Goal: Transaction & Acquisition: Purchase product/service

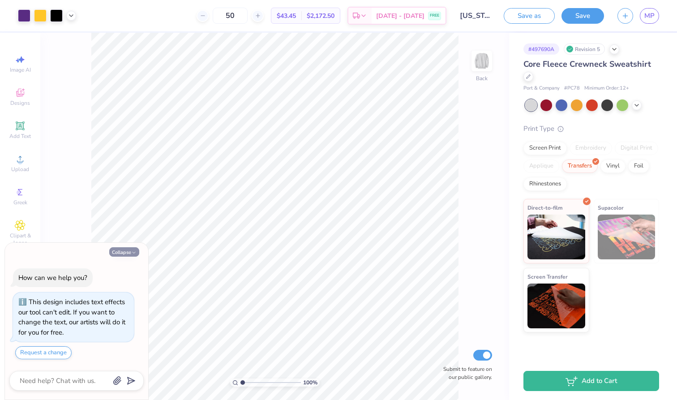
click at [128, 254] on button "Collapse" at bounding box center [124, 251] width 30 height 9
type textarea "x"
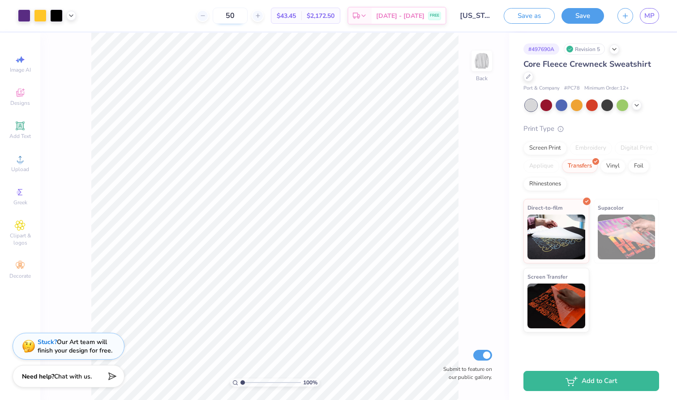
drag, startPoint x: 251, startPoint y: 19, endPoint x: 228, endPoint y: 19, distance: 22.9
click at [228, 19] on input "50" at bounding box center [230, 16] width 35 height 16
click at [555, 145] on div "Screen Print" at bounding box center [545, 146] width 43 height 13
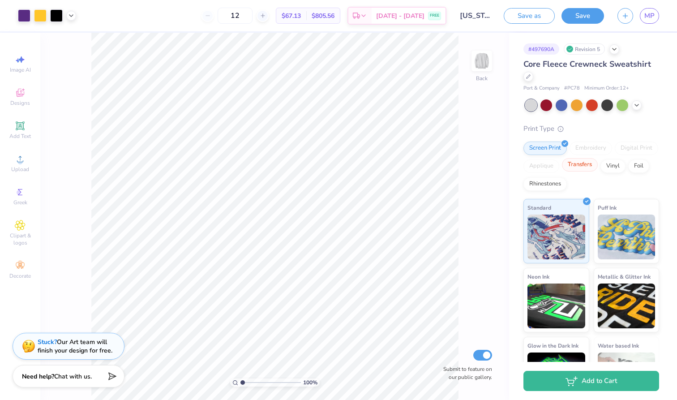
click at [585, 164] on div "Transfers" at bounding box center [580, 164] width 36 height 13
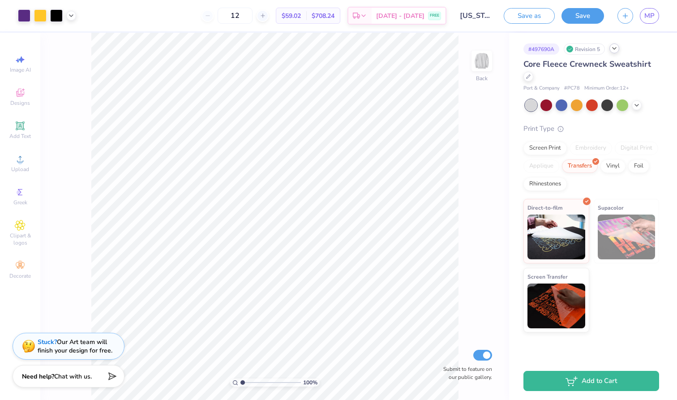
click at [615, 48] on polyline at bounding box center [615, 48] width 4 height 2
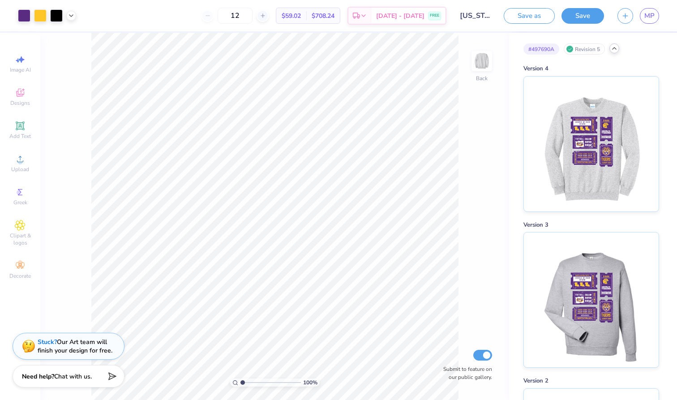
click at [615, 48] on icon at bounding box center [614, 48] width 7 height 7
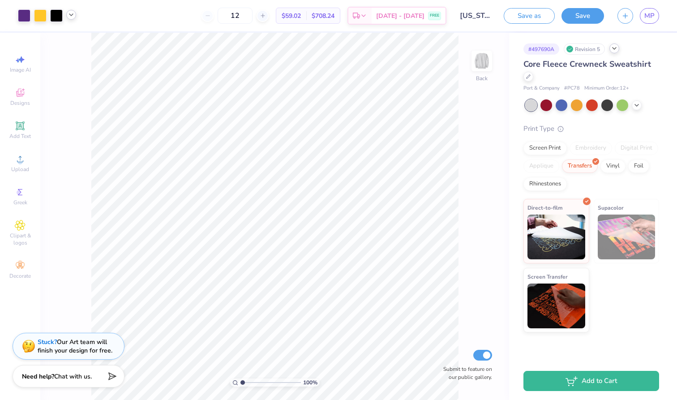
click at [71, 15] on icon at bounding box center [71, 14] width 7 height 7
click at [530, 79] on div at bounding box center [529, 76] width 10 height 10
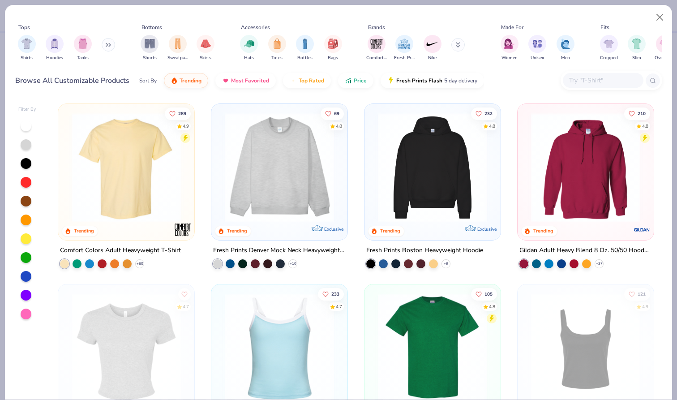
click at [111, 49] on button at bounding box center [108, 44] width 13 height 13
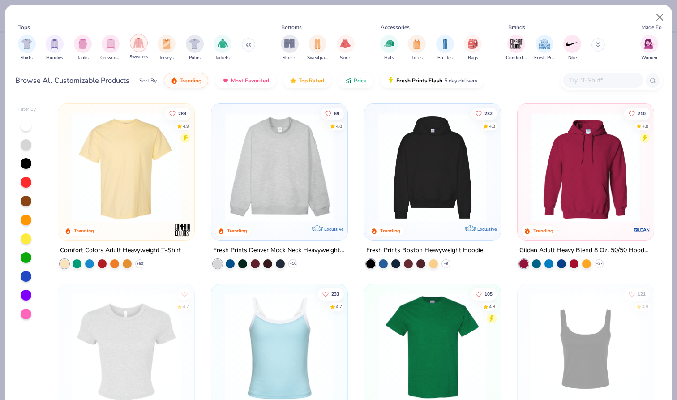
click at [132, 46] on div "filter for Sweaters" at bounding box center [139, 43] width 18 height 18
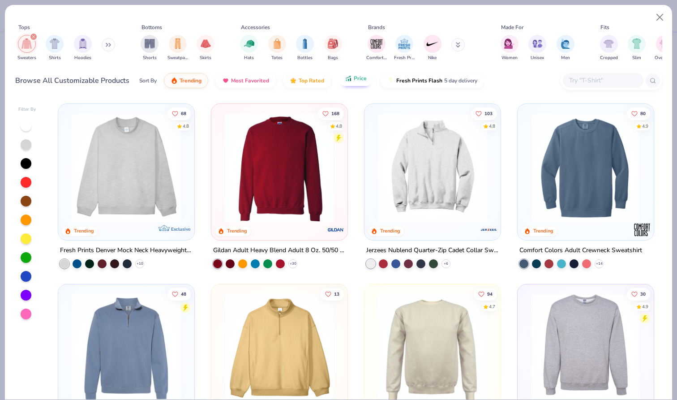
click at [356, 82] on span "Price" at bounding box center [360, 78] width 13 height 7
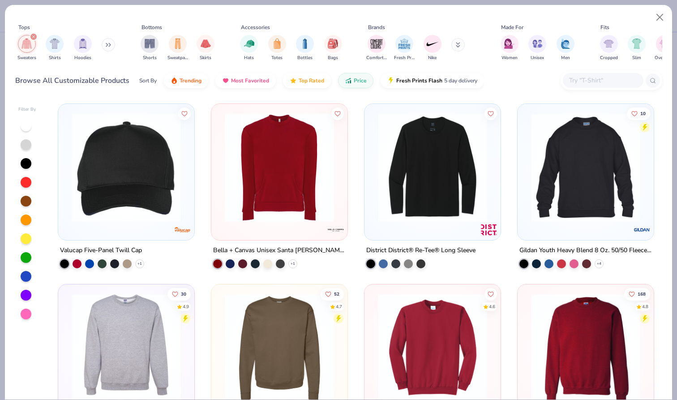
click at [108, 43] on icon at bounding box center [108, 45] width 5 height 4
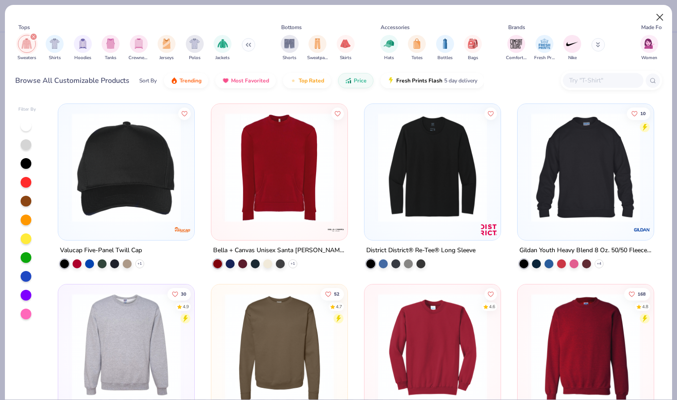
click at [661, 11] on button "Close" at bounding box center [660, 17] width 17 height 17
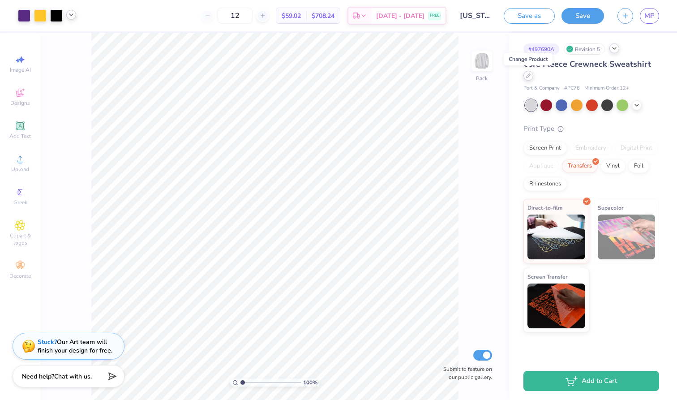
click at [529, 79] on div at bounding box center [529, 76] width 10 height 10
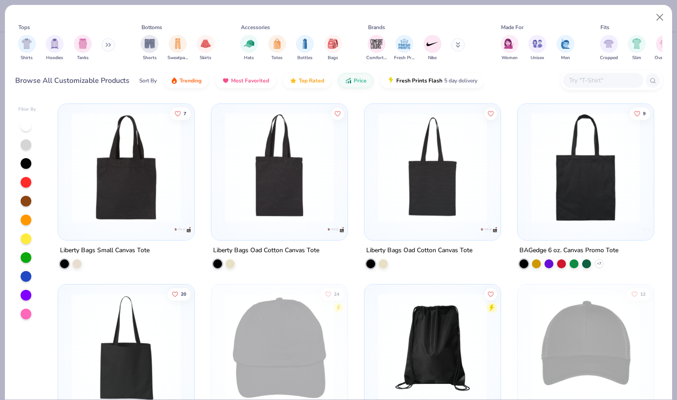
click at [104, 47] on button at bounding box center [108, 44] width 13 height 13
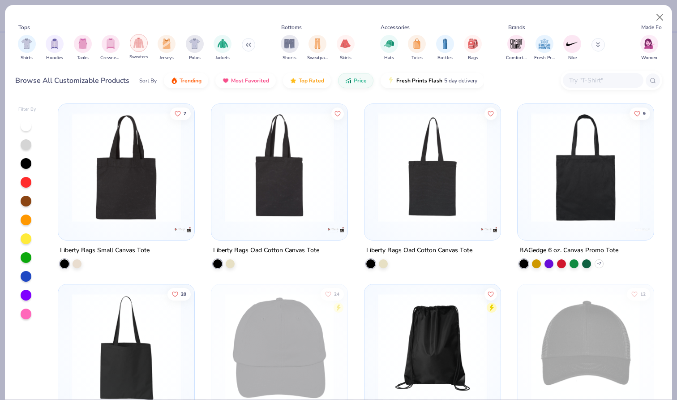
click at [136, 44] on img "filter for Sweaters" at bounding box center [138, 43] width 10 height 10
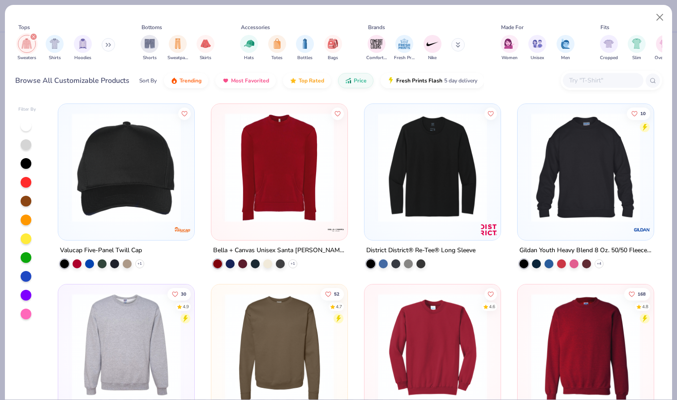
click at [103, 48] on div "Sweaters Shirts Hoodies" at bounding box center [66, 47] width 103 height 33
click at [108, 48] on button at bounding box center [108, 44] width 13 height 13
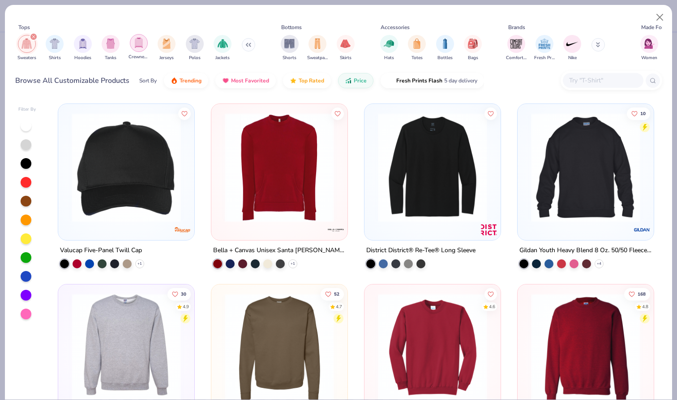
click at [141, 48] on div "filter for Crewnecks" at bounding box center [139, 43] width 18 height 18
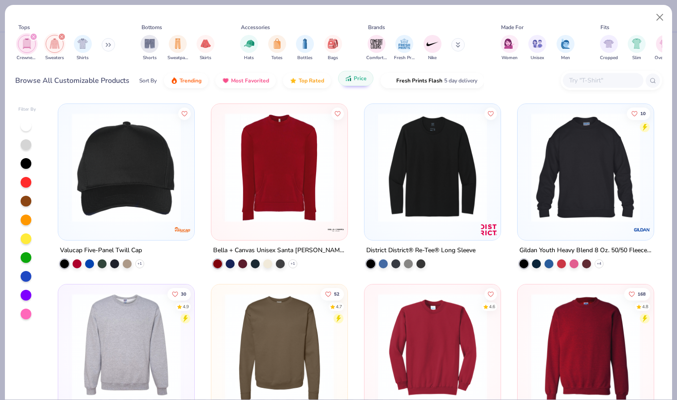
click at [363, 83] on button "Price" at bounding box center [355, 78] width 35 height 15
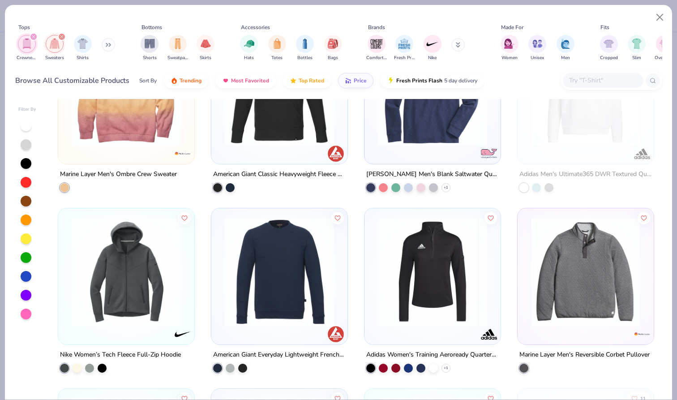
scroll to position [77, 0]
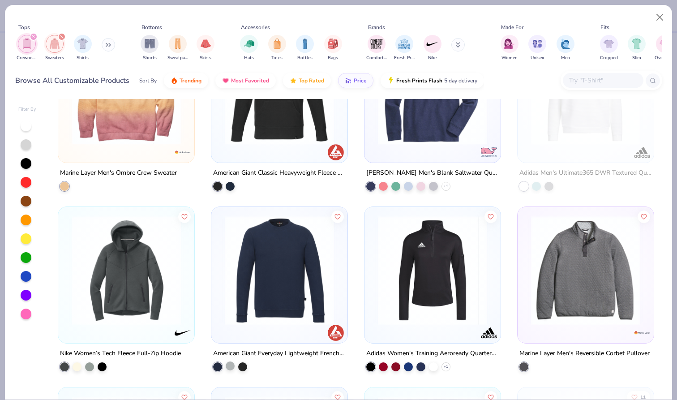
click at [230, 366] on div at bounding box center [230, 365] width 9 height 9
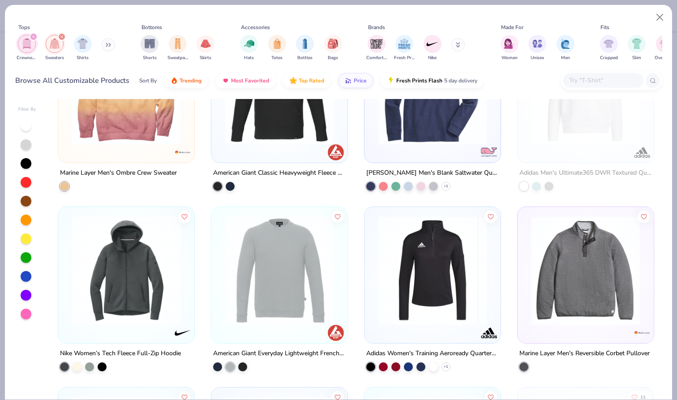
click at [279, 354] on div "American Giant Everyday Lightweight French Terry Classic Crew Sweatshirt" at bounding box center [279, 353] width 133 height 11
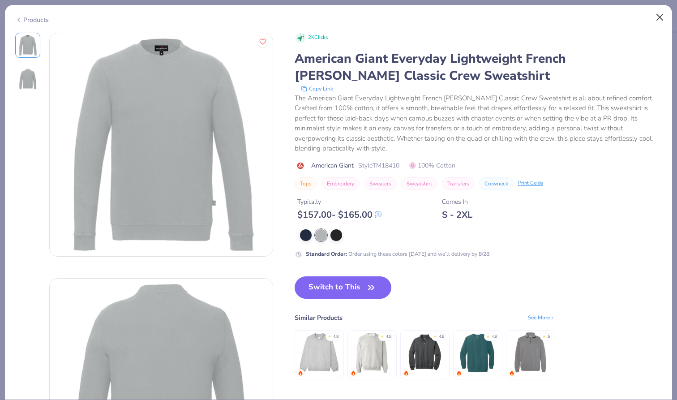
click at [661, 18] on button "Close" at bounding box center [660, 17] width 17 height 17
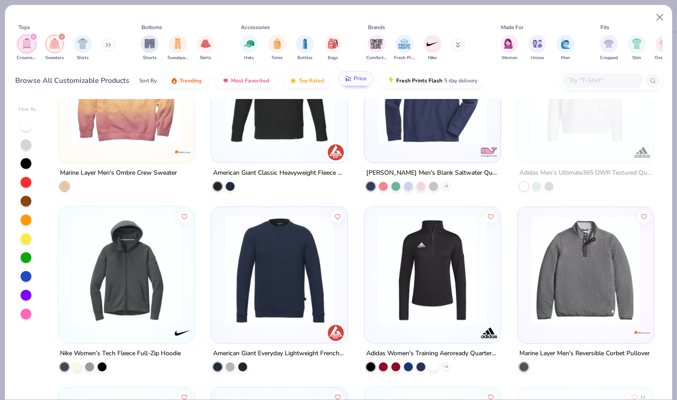
click at [365, 78] on span "Price" at bounding box center [360, 78] width 13 height 7
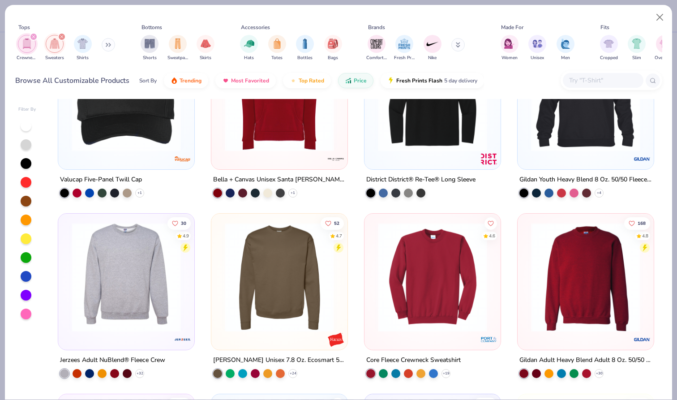
scroll to position [74, 0]
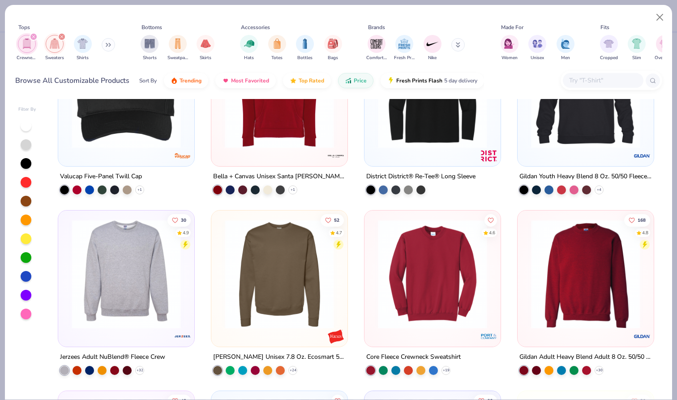
click at [144, 267] on img at bounding box center [126, 274] width 118 height 109
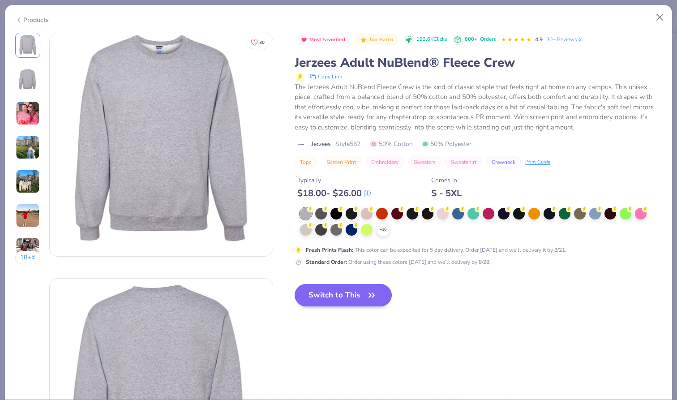
click at [347, 295] on button "Switch to This" at bounding box center [343, 295] width 97 height 22
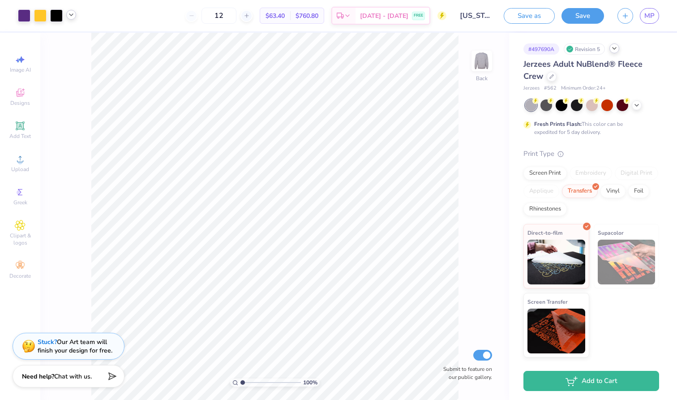
drag, startPoint x: 240, startPoint y: 20, endPoint x: 175, endPoint y: 13, distance: 65.7
click at [175, 13] on div "12 $63.40 Per Item $760.80 Total Est. Delivery Aug 24 - 27 FREE" at bounding box center [265, 15] width 364 height 31
type input "24"
click at [551, 77] on icon at bounding box center [552, 75] width 4 height 4
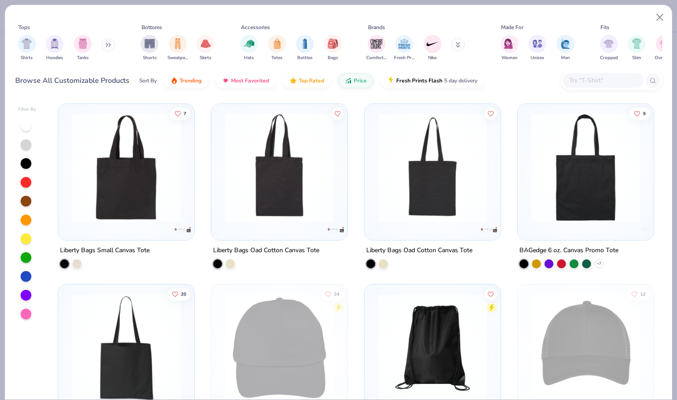
click at [108, 46] on icon at bounding box center [106, 44] width 1 height 3
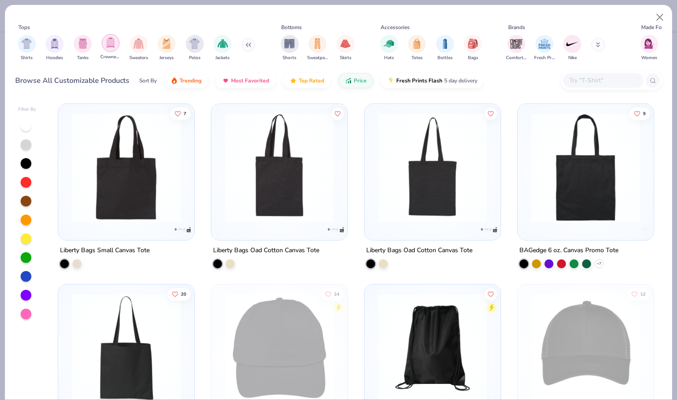
click at [114, 44] on img "filter for Crewnecks" at bounding box center [111, 43] width 10 height 10
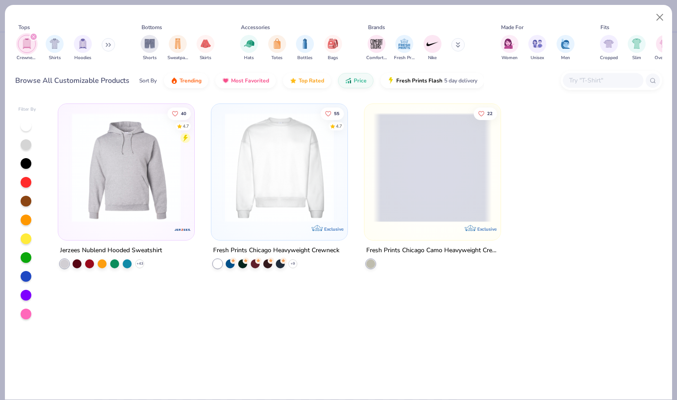
click at [104, 43] on button at bounding box center [108, 44] width 13 height 13
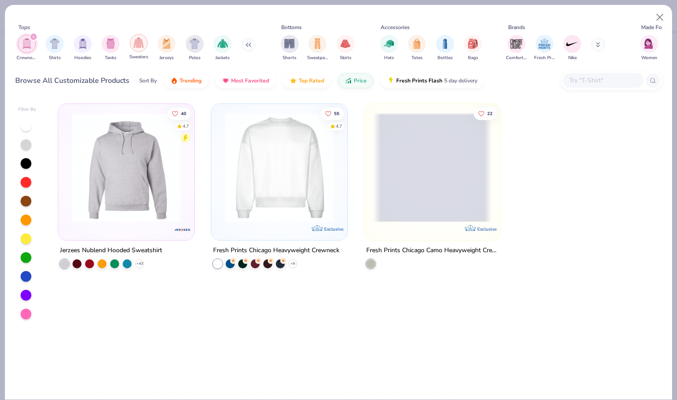
click at [133, 47] on div "filter for Sweaters" at bounding box center [139, 43] width 18 height 18
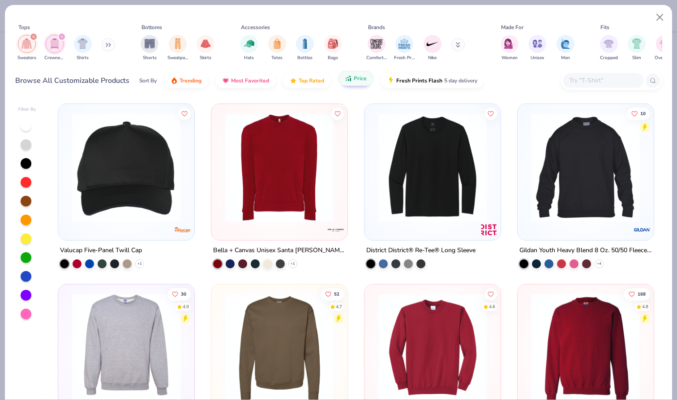
click at [354, 84] on button "Price" at bounding box center [355, 78] width 35 height 15
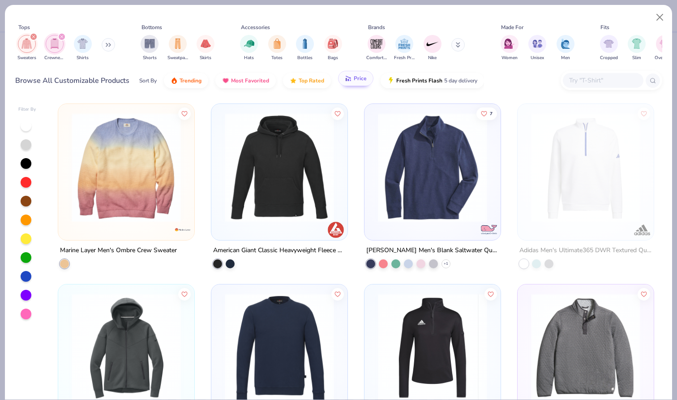
click at [354, 84] on button "Price" at bounding box center [355, 78] width 35 height 15
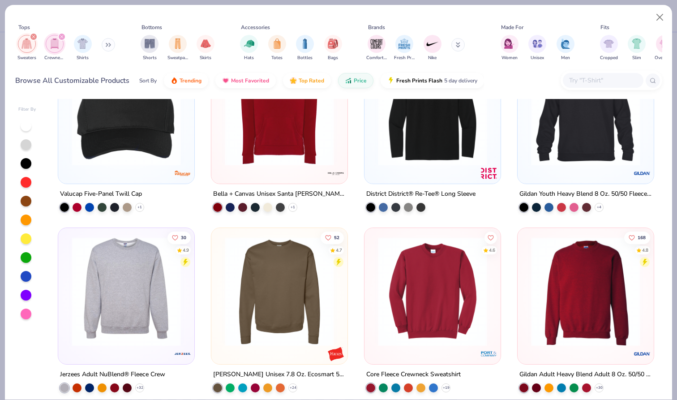
scroll to position [57, 0]
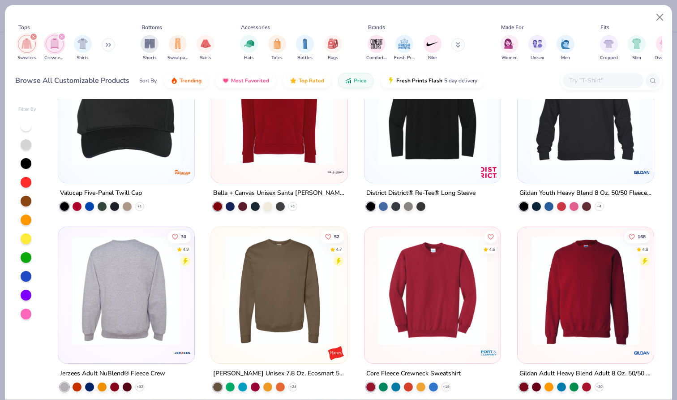
click at [68, 295] on img at bounding box center [8, 290] width 118 height 109
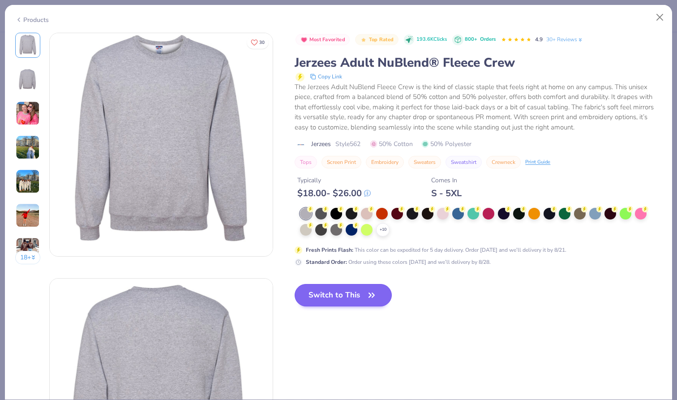
click at [347, 294] on button "Switch to This" at bounding box center [343, 295] width 97 height 22
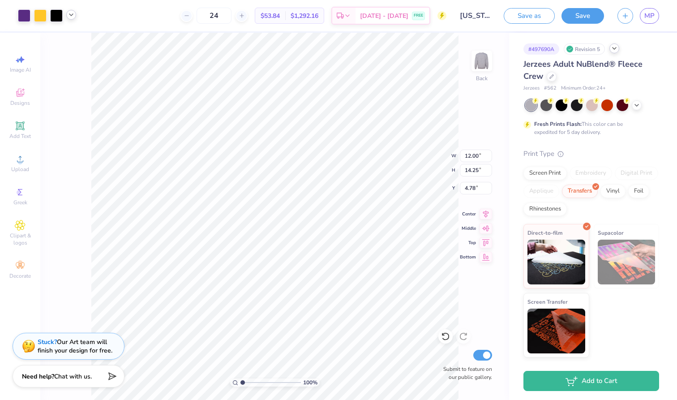
type input "4.37"
click at [547, 171] on div "Screen Print" at bounding box center [545, 171] width 43 height 13
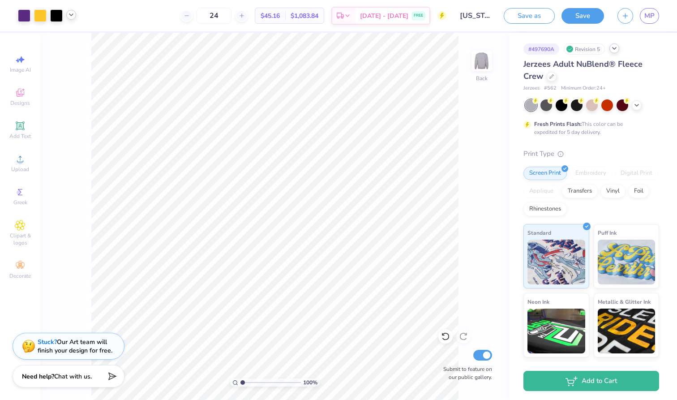
drag, startPoint x: 234, startPoint y: 19, endPoint x: 179, endPoint y: 19, distance: 55.1
click at [179, 19] on div "24 $45.16 Per Item $1,083.84 Total Est. Delivery Aug 24 - 27 FREE" at bounding box center [265, 15] width 364 height 31
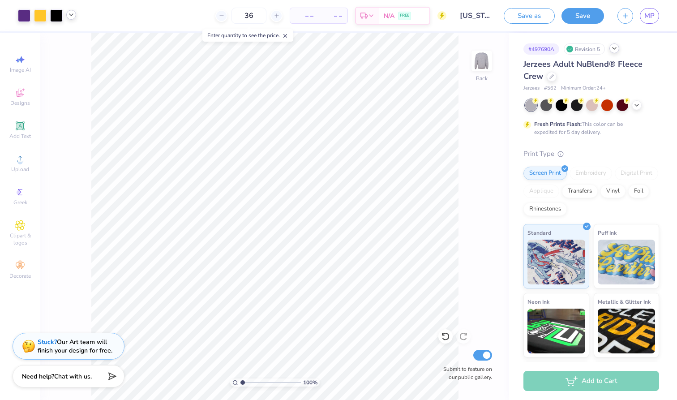
type input "36"
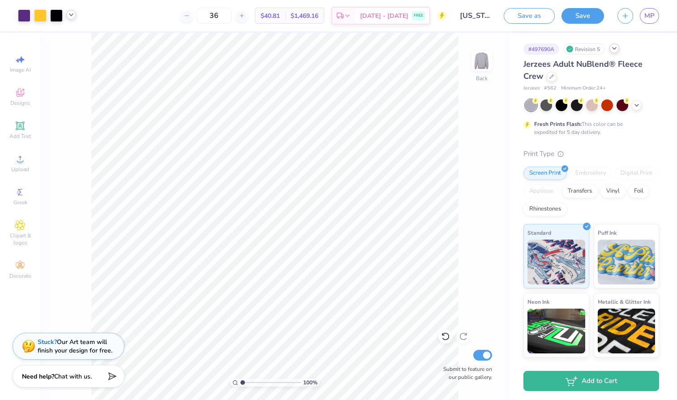
drag, startPoint x: 234, startPoint y: 14, endPoint x: 206, endPoint y: 7, distance: 29.0
click at [206, 7] on div "36 $40.81 Per Item $1,469.16 Total Est. Delivery Aug 24 - 27 FREE" at bounding box center [265, 15] width 364 height 31
drag, startPoint x: 237, startPoint y: 20, endPoint x: 192, endPoint y: 28, distance: 45.5
click at [192, 28] on div "50 $36.94 Per Item $1,847.00 Total Est. Delivery Aug 24 - 27 FREE" at bounding box center [265, 15] width 364 height 31
type input "5"
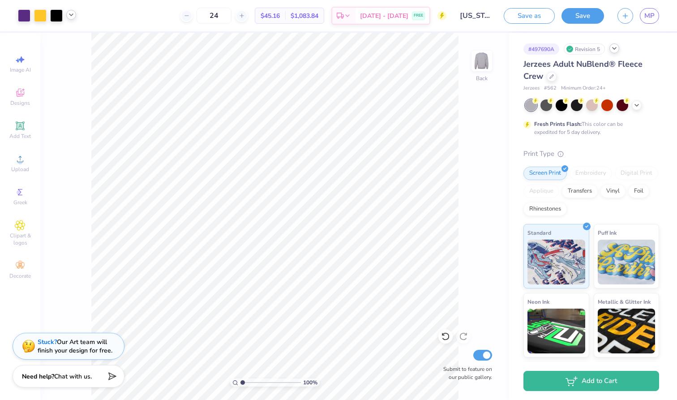
type input "24"
click at [569, 21] on button "Save" at bounding box center [583, 15] width 43 height 16
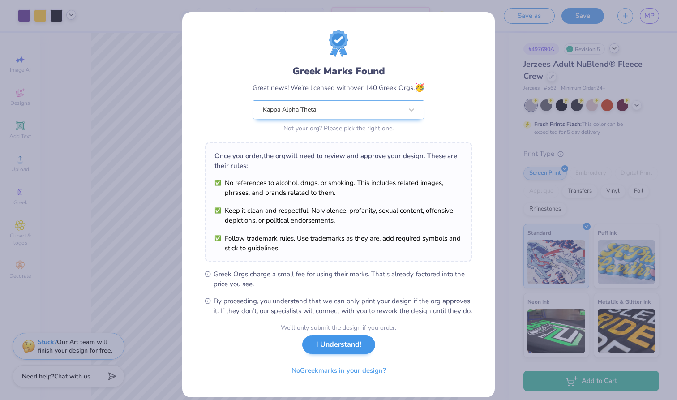
click at [340, 354] on button "I Understand!" at bounding box center [338, 345] width 73 height 18
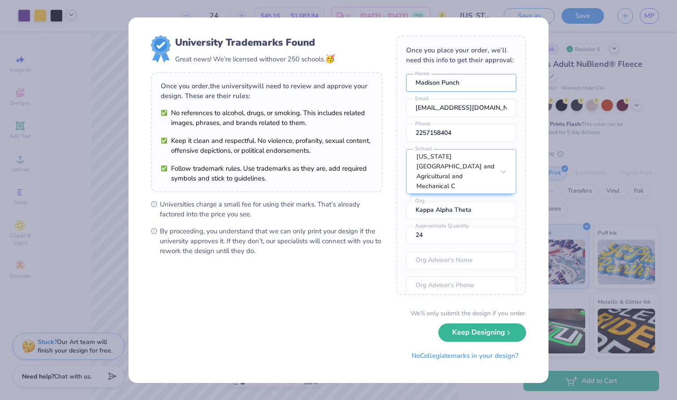
drag, startPoint x: 464, startPoint y: 82, endPoint x: 330, endPoint y: 86, distance: 134.0
type input "Aimee Guillory"
drag, startPoint x: 462, startPoint y: 139, endPoint x: 367, endPoint y: 125, distance: 96.0
type input "(504) 616-8444"
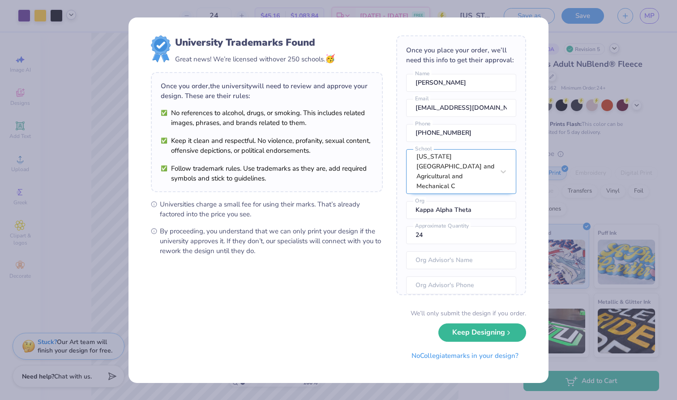
click at [469, 171] on div "Louisiana State University and Agricultural and Mechanical C" at bounding box center [456, 172] width 80 height 44
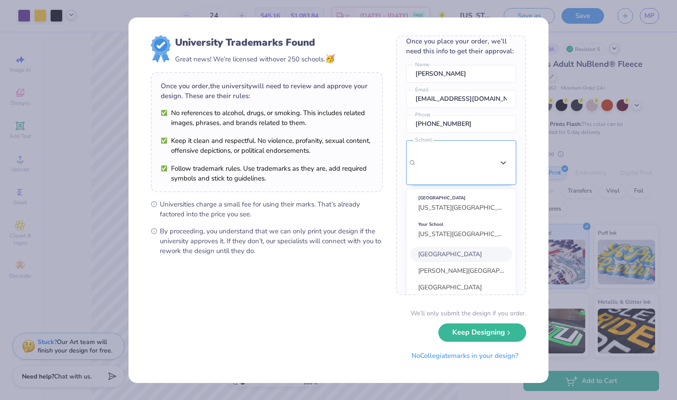
scroll to position [10, 0]
click at [449, 202] on span "Louisiana State University (LSU)" at bounding box center [501, 206] width 166 height 9
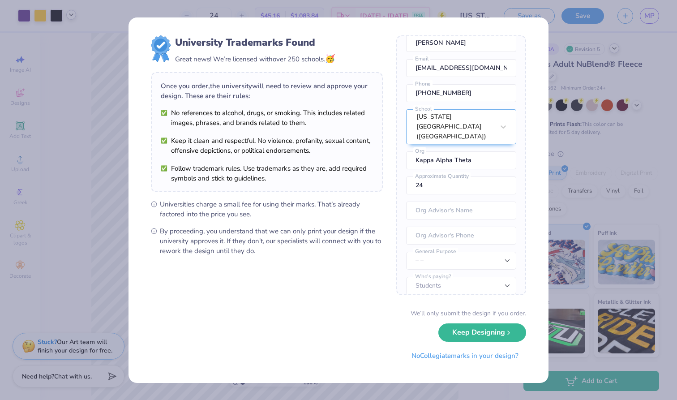
scroll to position [39, 0]
select select "Member apparel for registered Student Organization / Department / School"
click at [491, 331] on button "Keep Designing" at bounding box center [483, 330] width 88 height 18
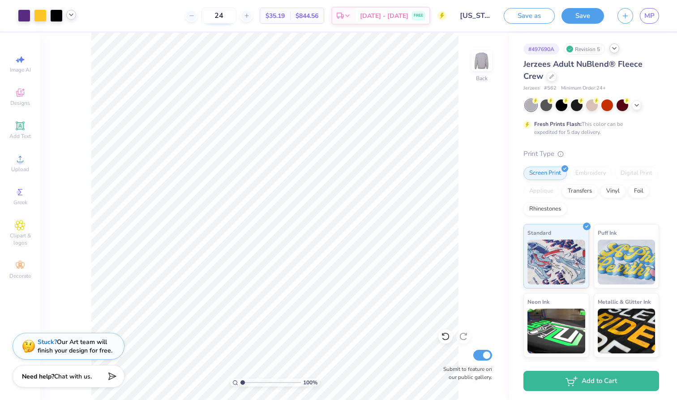
click at [237, 16] on input "24" at bounding box center [219, 16] width 35 height 16
drag, startPoint x: 240, startPoint y: 15, endPoint x: 190, endPoint y: 15, distance: 49.3
click at [190, 15] on div "24 $35.19 Per Item $844.56 Total Est. Delivery Aug 24 - 27 FREE" at bounding box center [265, 15] width 364 height 31
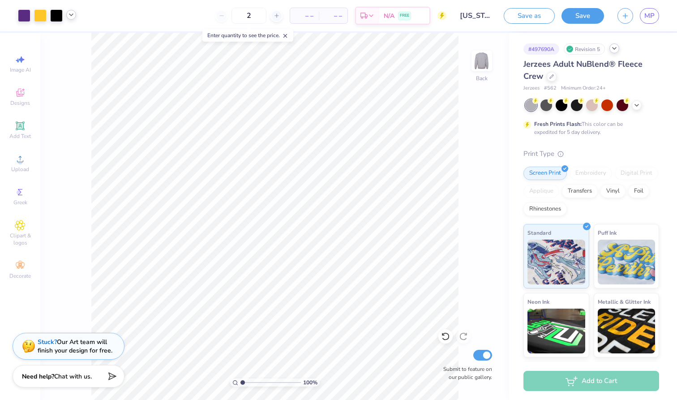
type input "24"
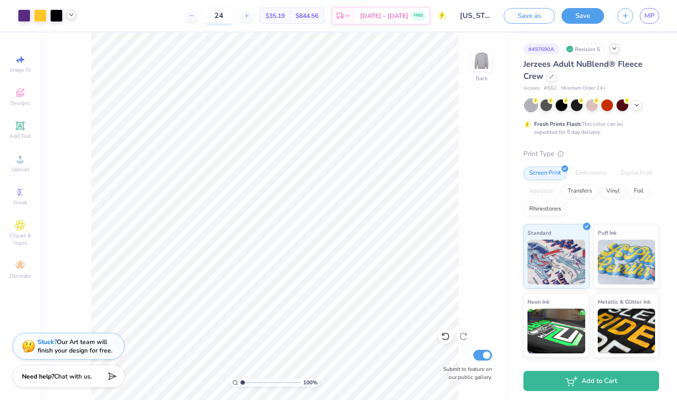
drag, startPoint x: 237, startPoint y: 15, endPoint x: 221, endPoint y: 11, distance: 16.3
click at [222, 13] on input "24" at bounding box center [219, 16] width 35 height 16
type input "36"
drag, startPoint x: 232, startPoint y: 19, endPoint x: 168, endPoint y: 17, distance: 64.1
click at [168, 17] on div "36 $31.81 Per Item $1,145.16 Total Est. Delivery Aug 24 - 27 FREE" at bounding box center [265, 15] width 364 height 31
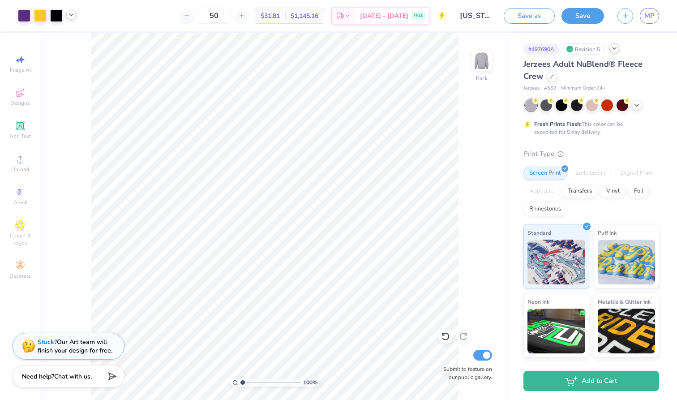
type input "50"
drag, startPoint x: 231, startPoint y: 17, endPoint x: 207, endPoint y: 15, distance: 24.2
click at [207, 16] on input "50" at bounding box center [214, 16] width 35 height 16
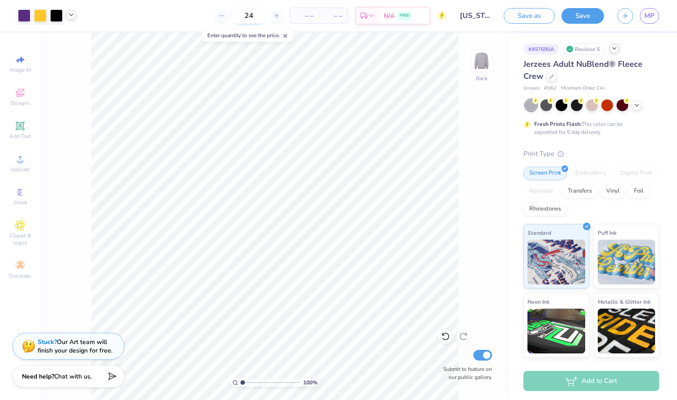
type input "24"
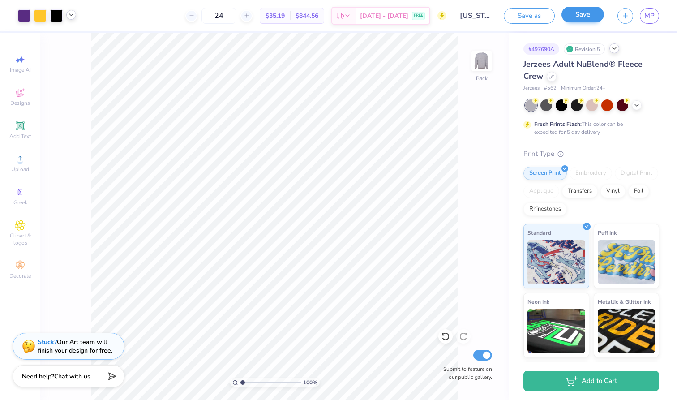
click at [590, 18] on button "Save" at bounding box center [583, 15] width 43 height 16
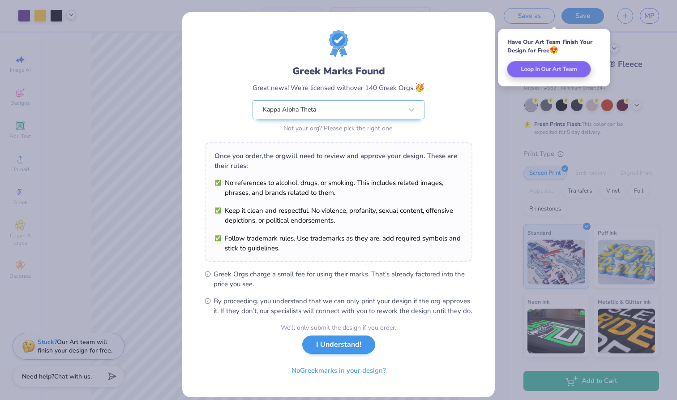
click at [335, 354] on button "I Understand!" at bounding box center [338, 345] width 73 height 18
select select "Member apparel for registered Student Organization / Department / School"
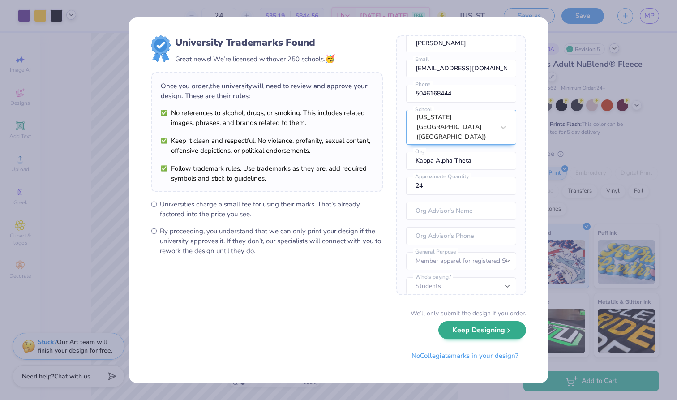
click at [475, 333] on button "Keep Designing" at bounding box center [483, 330] width 88 height 18
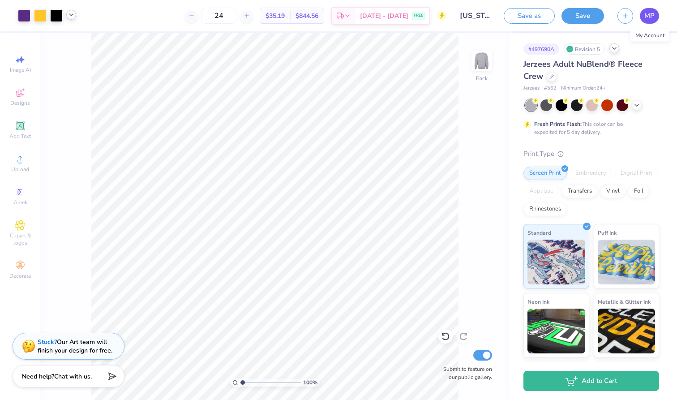
click at [649, 14] on span "MP" at bounding box center [650, 16] width 10 height 10
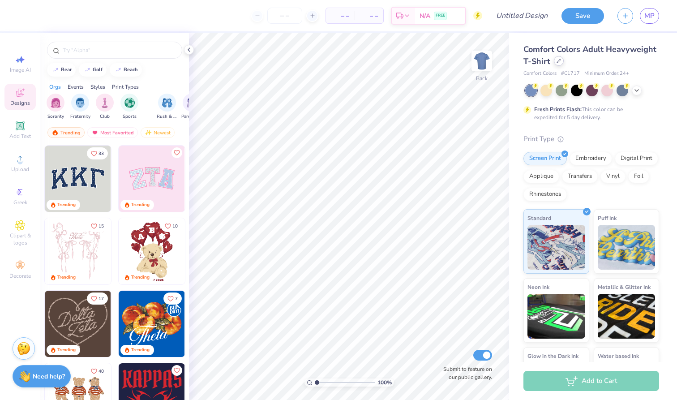
click at [561, 61] on div at bounding box center [559, 61] width 10 height 10
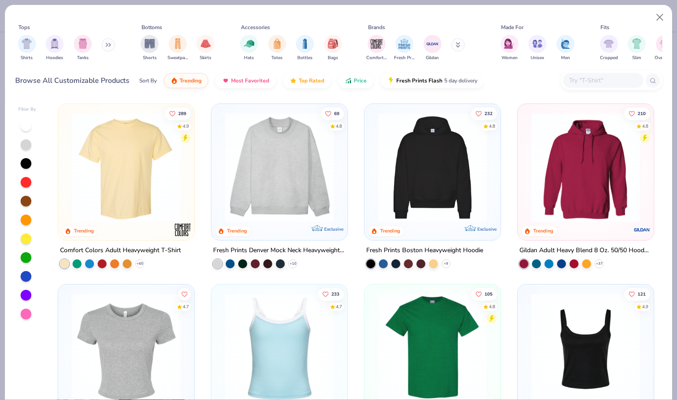
click at [110, 40] on button at bounding box center [108, 44] width 13 height 13
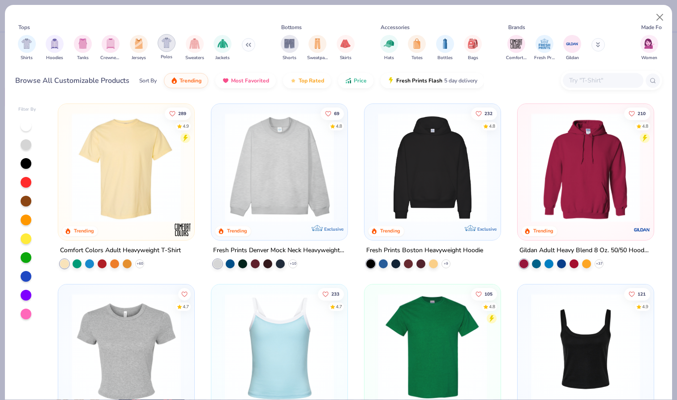
click at [164, 39] on img "filter for Polos" at bounding box center [167, 43] width 10 height 10
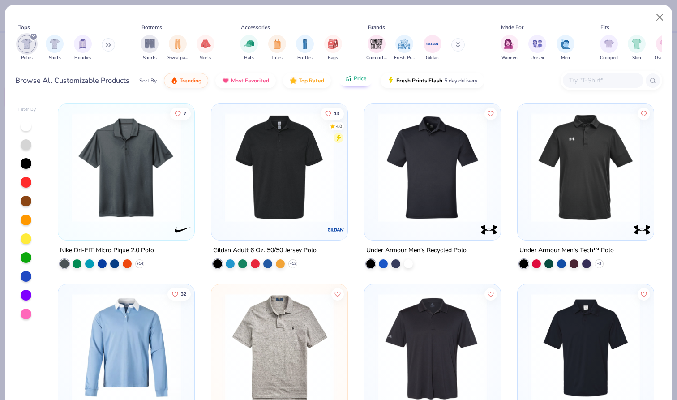
click at [354, 81] on span "Price" at bounding box center [360, 78] width 13 height 7
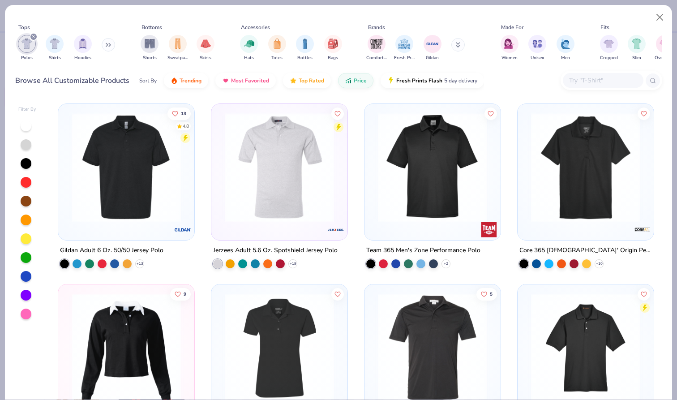
click at [217, 179] on div at bounding box center [279, 165] width 127 height 114
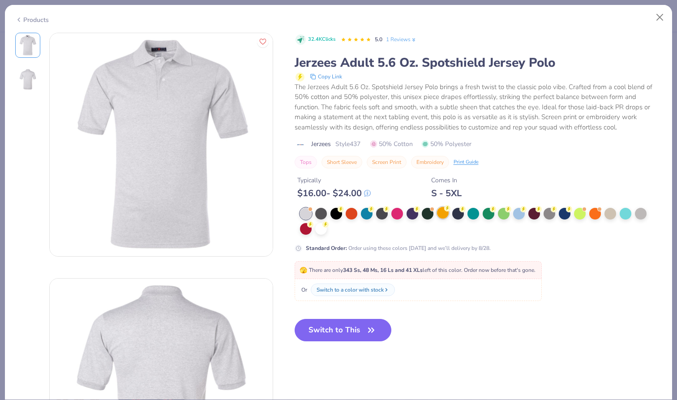
click at [444, 214] on div at bounding box center [443, 213] width 12 height 12
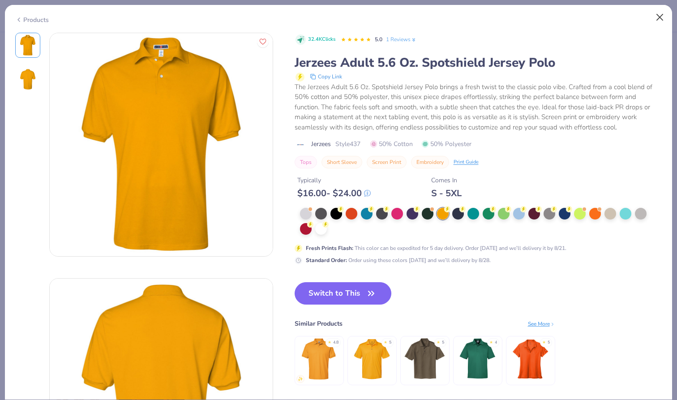
click at [657, 18] on button "Close" at bounding box center [660, 17] width 17 height 17
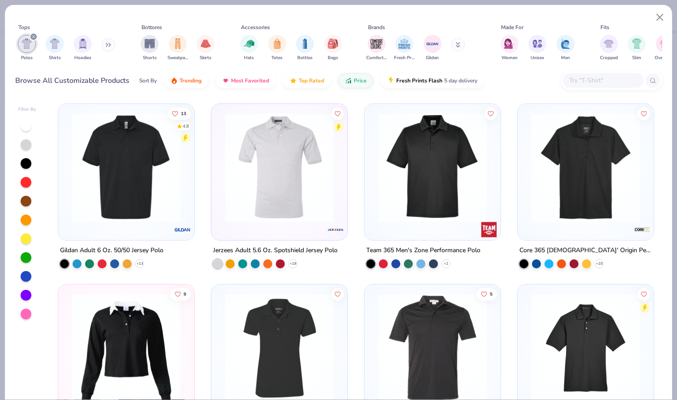
click at [133, 161] on img at bounding box center [126, 167] width 118 height 109
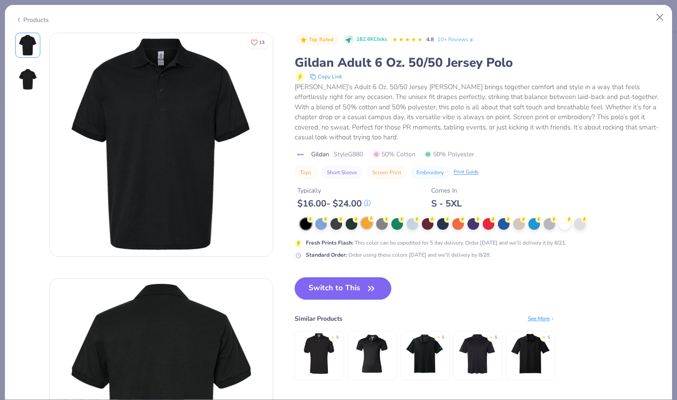
click at [366, 222] on div at bounding box center [367, 223] width 12 height 12
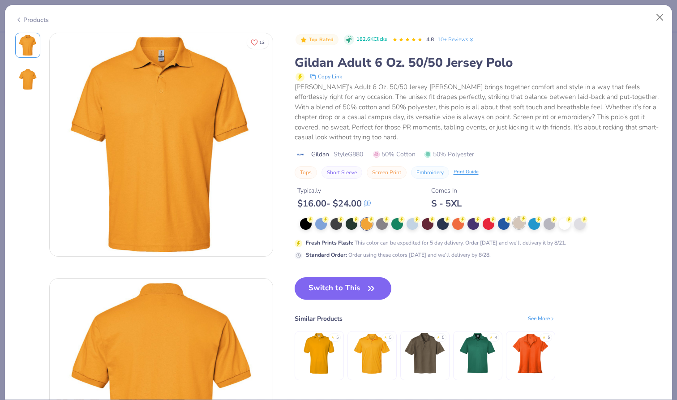
click at [520, 222] on div at bounding box center [519, 223] width 12 height 12
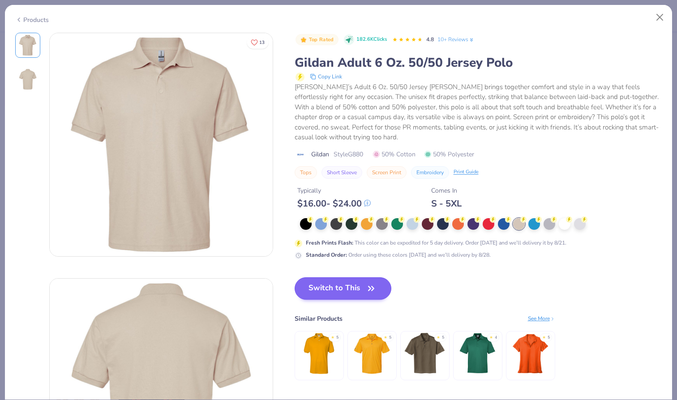
click at [344, 290] on button "Switch to This" at bounding box center [343, 288] width 97 height 22
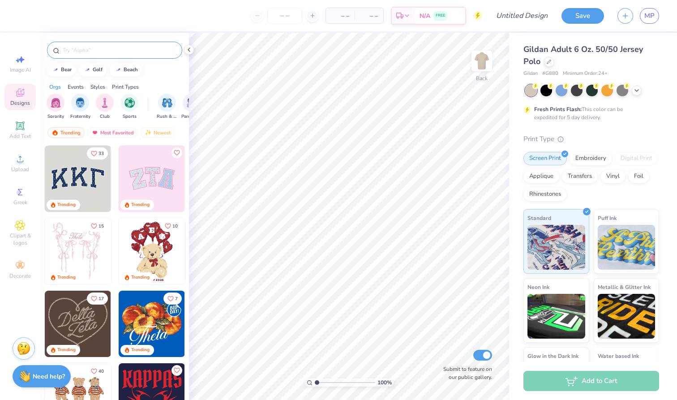
click at [128, 51] on input "text" at bounding box center [119, 50] width 115 height 9
type input "dad"
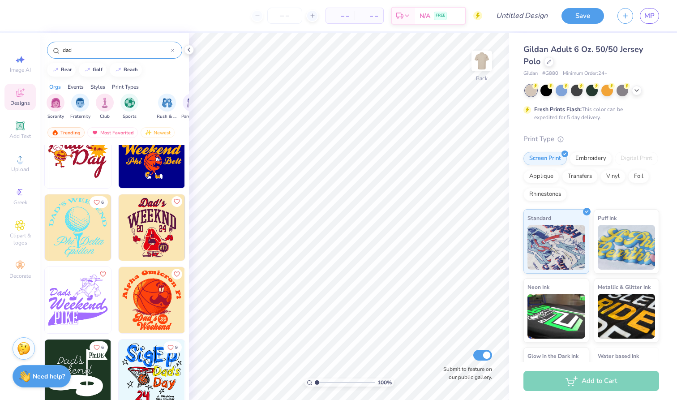
scroll to position [2130, 0]
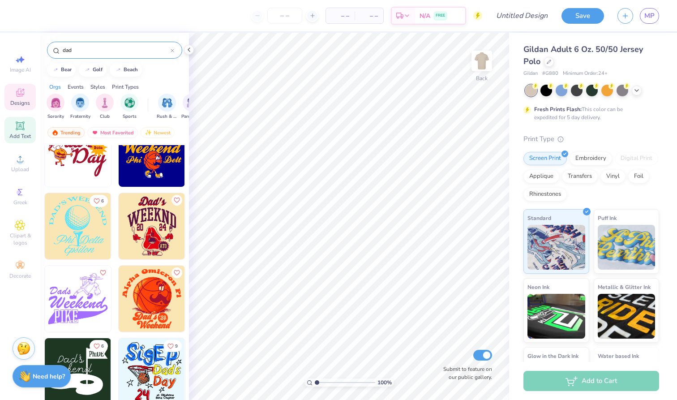
click at [30, 127] on div "Add Text" at bounding box center [19, 130] width 31 height 26
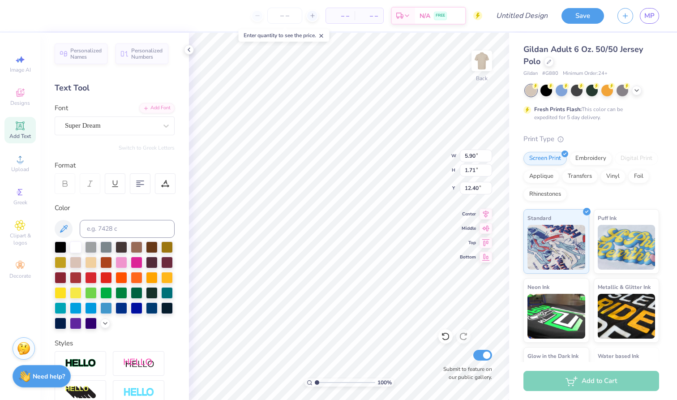
type textarea "T"
type textarea "THETA DAD"
click at [140, 186] on 379 at bounding box center [139, 186] width 4 height 0
click at [151, 124] on div "Super Dream" at bounding box center [111, 126] width 94 height 14
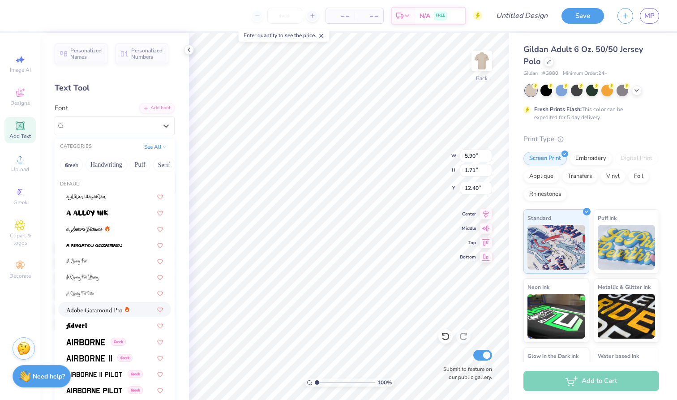
click at [106, 313] on img at bounding box center [94, 310] width 56 height 6
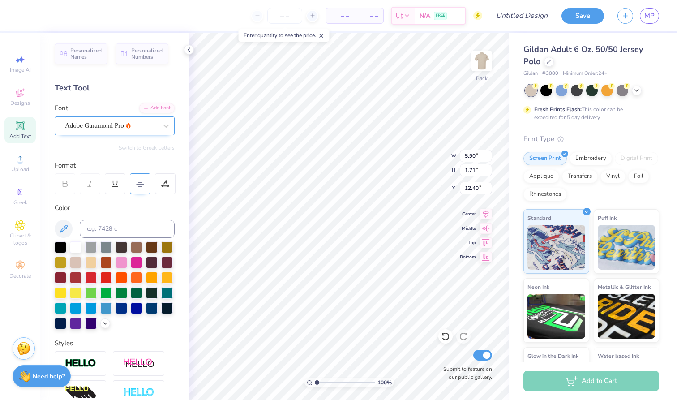
click at [148, 125] on div "Adobe Garamond Pro" at bounding box center [111, 126] width 94 height 14
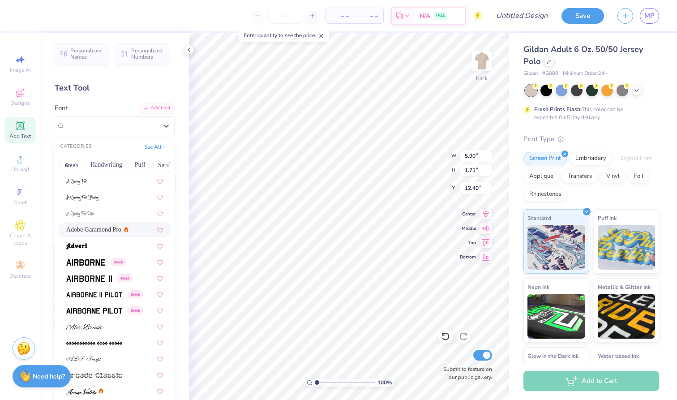
scroll to position [85, 0]
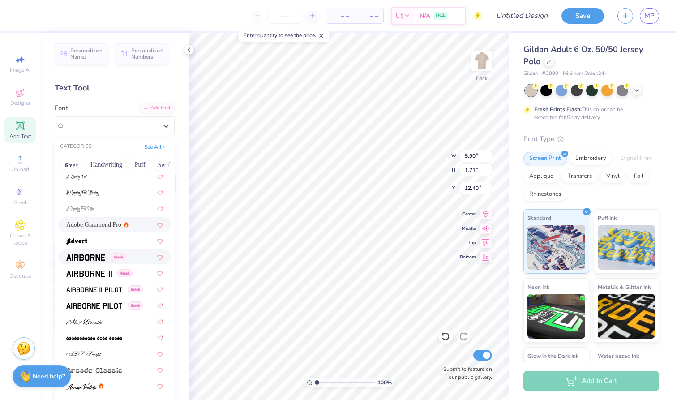
click at [100, 263] on div "Greek" at bounding box center [114, 257] width 113 height 15
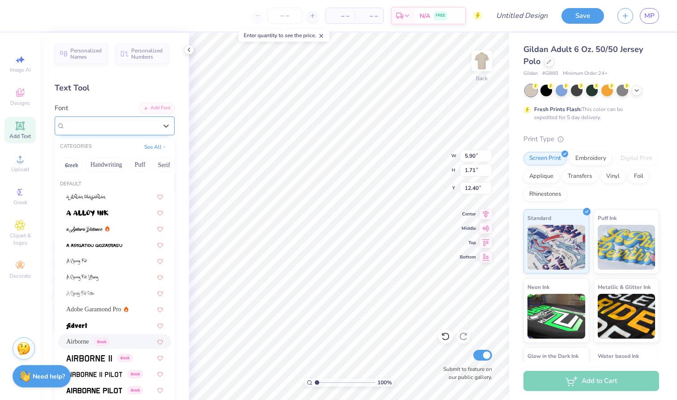
click at [138, 124] on div "Airborne Greek" at bounding box center [111, 126] width 94 height 14
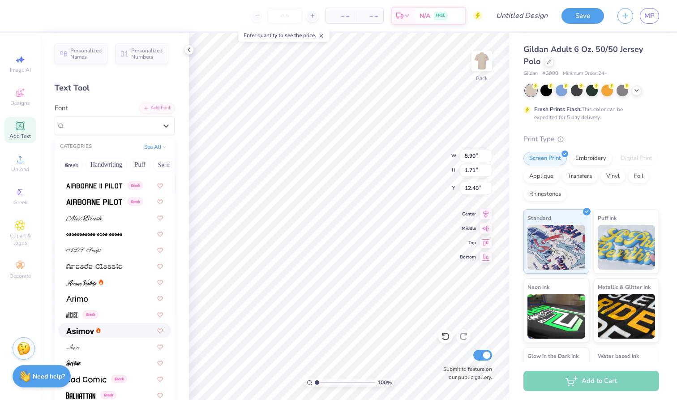
scroll to position [219, 0]
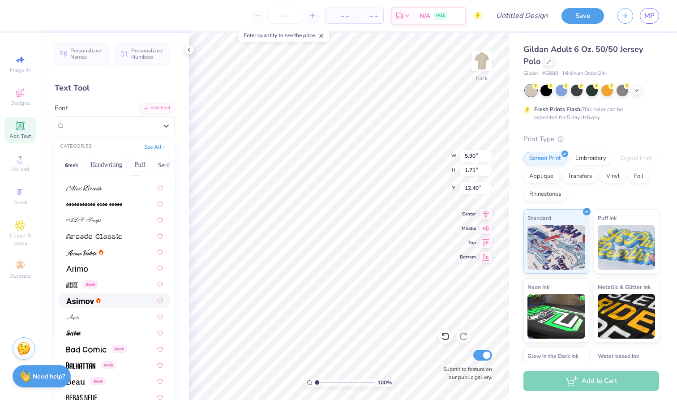
click at [116, 302] on div at bounding box center [114, 300] width 97 height 9
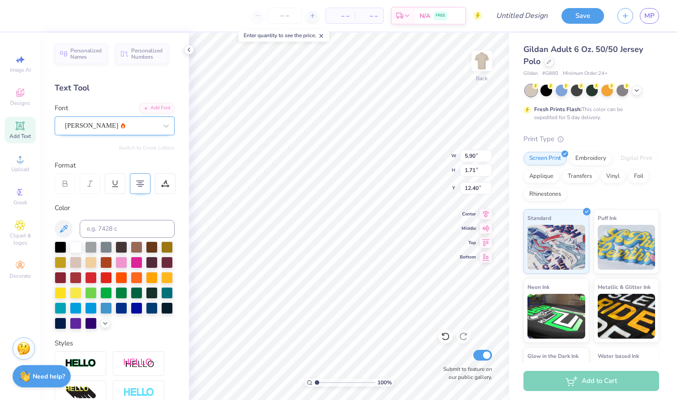
click at [133, 131] on div at bounding box center [111, 126] width 92 height 12
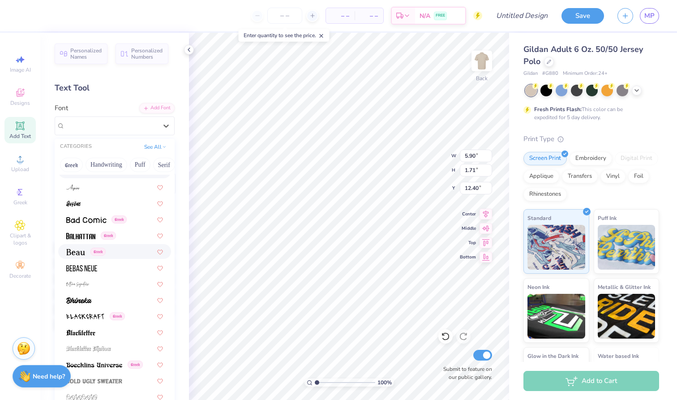
scroll to position [359, 0]
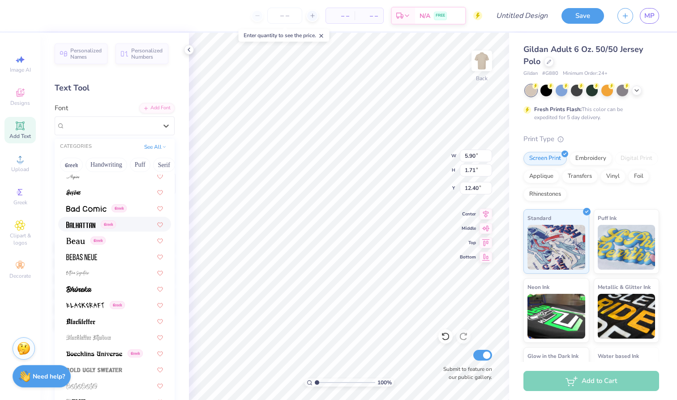
click at [86, 228] on img at bounding box center [80, 225] width 29 height 6
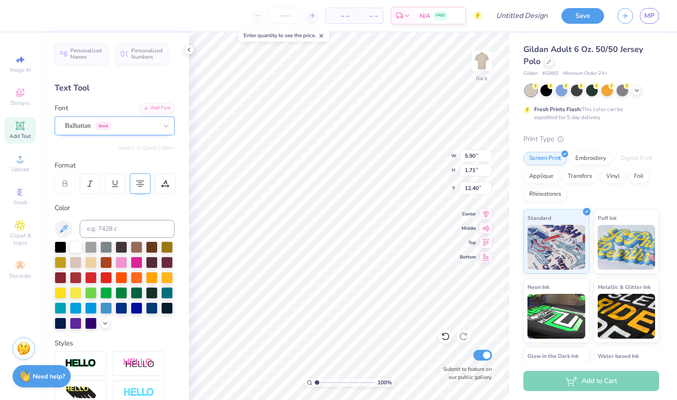
click at [113, 125] on div "Balhattan Greek" at bounding box center [111, 126] width 94 height 14
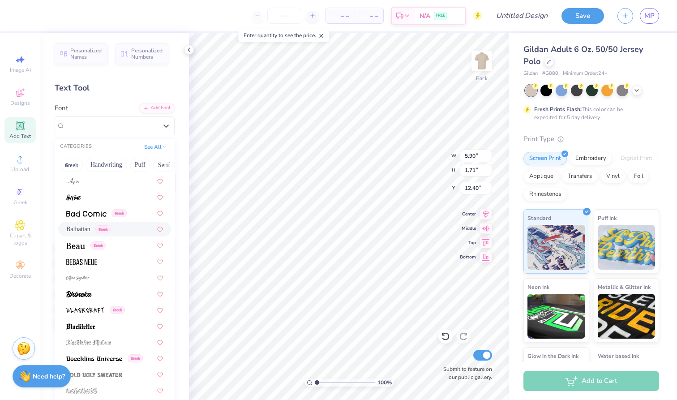
scroll to position [361, 0]
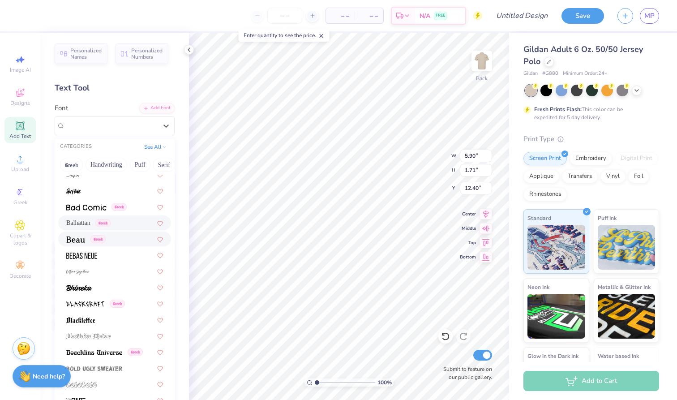
click at [84, 240] on img at bounding box center [75, 240] width 19 height 6
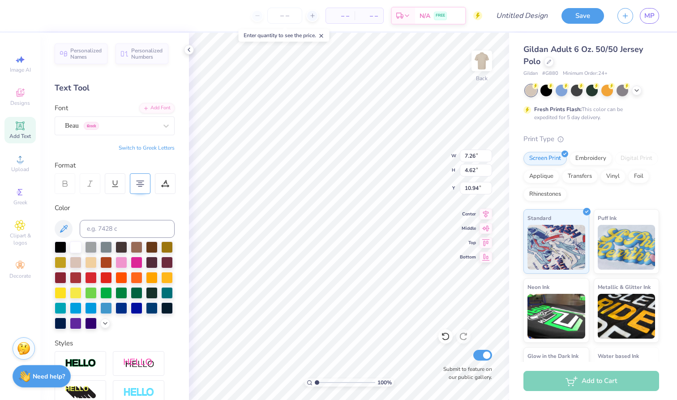
type input "2.49"
type input "5.79"
type input "3.68"
type input "3.24"
click at [169, 276] on div at bounding box center [167, 277] width 12 height 12
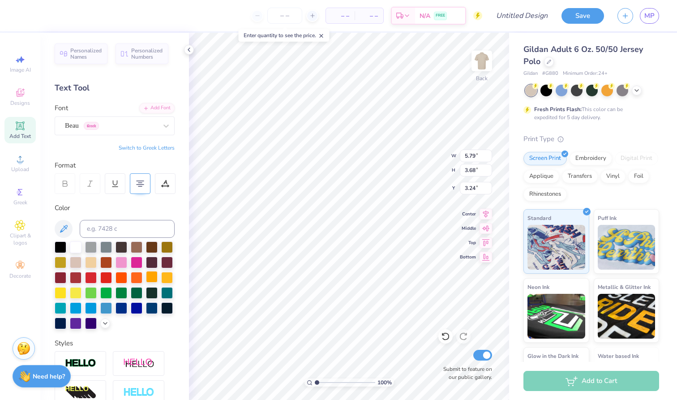
click at [153, 277] on div at bounding box center [152, 277] width 12 height 12
click at [109, 323] on div at bounding box center [105, 323] width 10 height 10
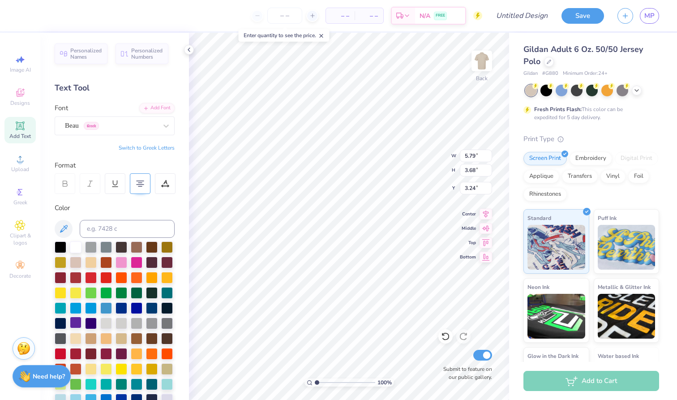
click at [77, 323] on div at bounding box center [76, 323] width 12 height 12
click at [486, 60] on img at bounding box center [482, 61] width 36 height 36
click at [26, 344] on img at bounding box center [23, 346] width 13 height 13
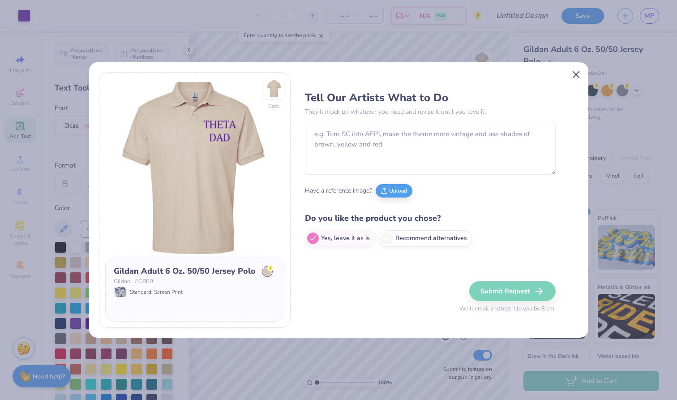
click at [571, 79] on button "Close" at bounding box center [576, 74] width 17 height 17
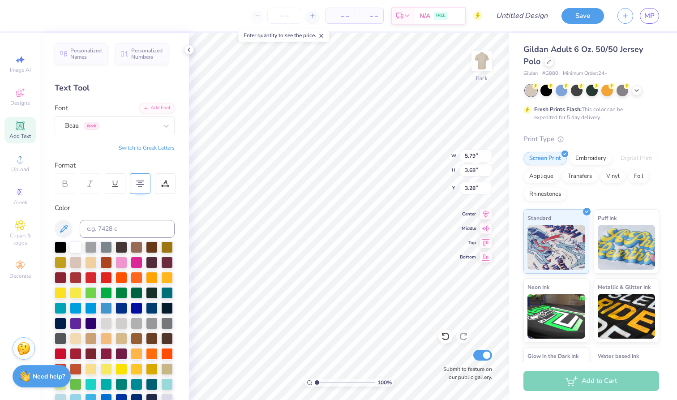
scroll to position [0, 0]
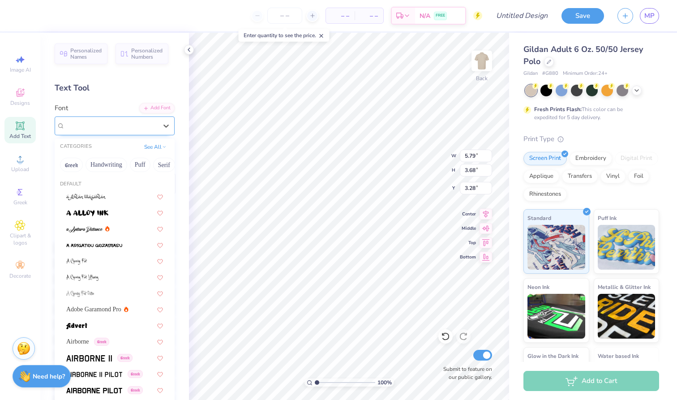
click at [141, 129] on div "Beau Greek" at bounding box center [111, 126] width 94 height 14
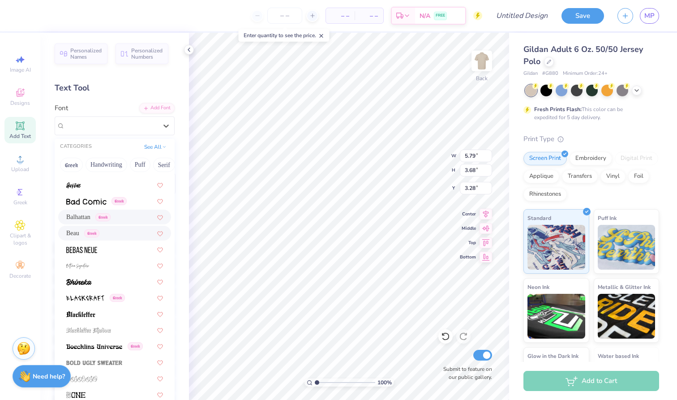
scroll to position [367, 0]
click at [103, 250] on div at bounding box center [114, 248] width 97 height 9
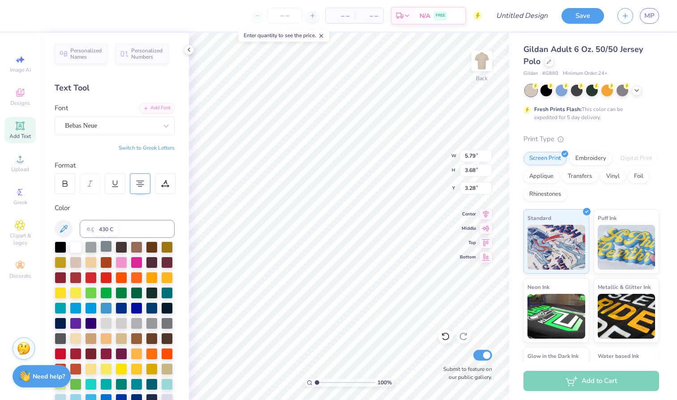
scroll to position [0, 0]
type textarea "T"
type textarea "Dad"
type input "5.14"
click at [72, 180] on div at bounding box center [65, 183] width 21 height 21
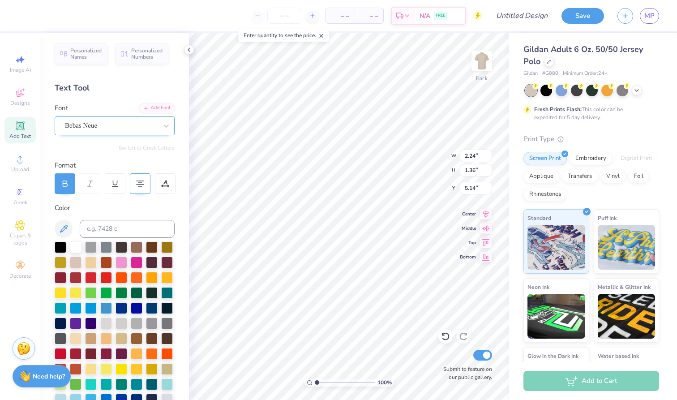
click at [118, 127] on div "Bebas Neue" at bounding box center [111, 126] width 94 height 14
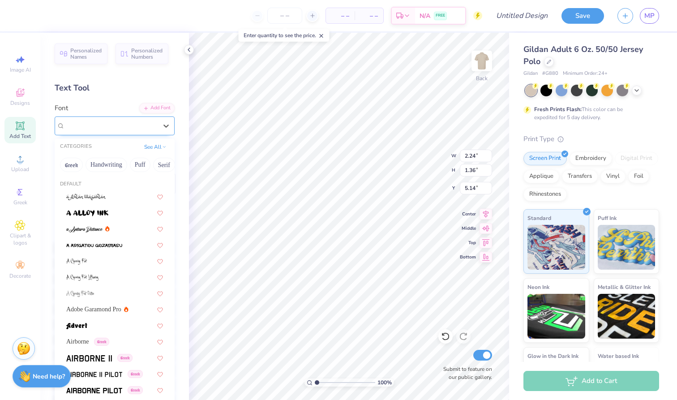
click at [151, 129] on div "Bebas Neue" at bounding box center [111, 126] width 92 height 10
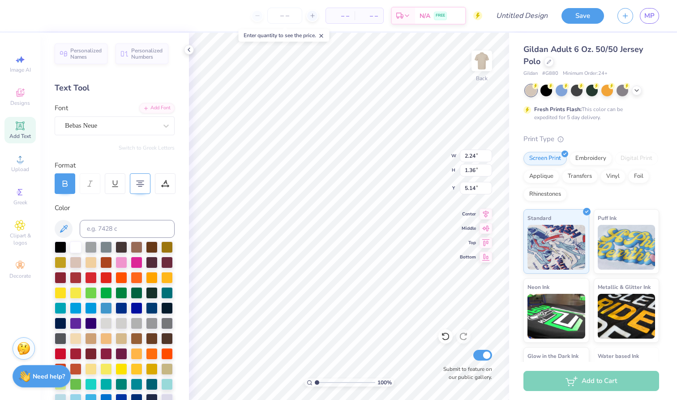
click at [26, 131] on div "Add Text" at bounding box center [19, 130] width 31 height 26
type input "5.90"
type input "1.71"
type input "12.40"
type textarea "T"
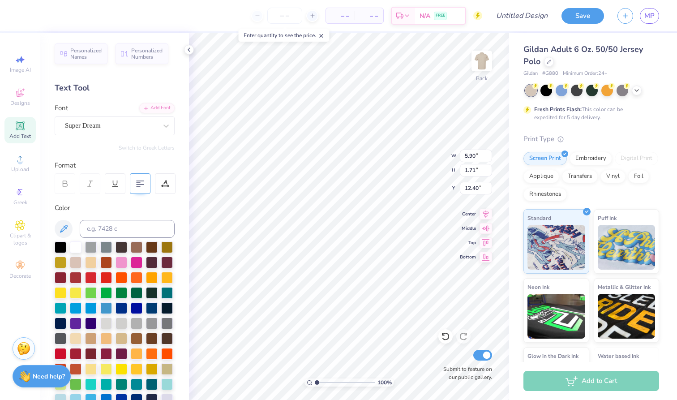
scroll to position [0, 0]
type textarea "THETA"
type input "3.00"
click at [144, 116] on div "Font Super Dream" at bounding box center [115, 119] width 120 height 32
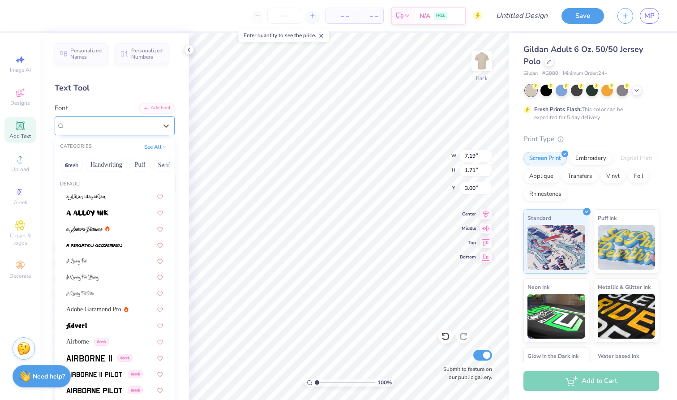
click at [136, 127] on div "Super Dream" at bounding box center [111, 126] width 94 height 14
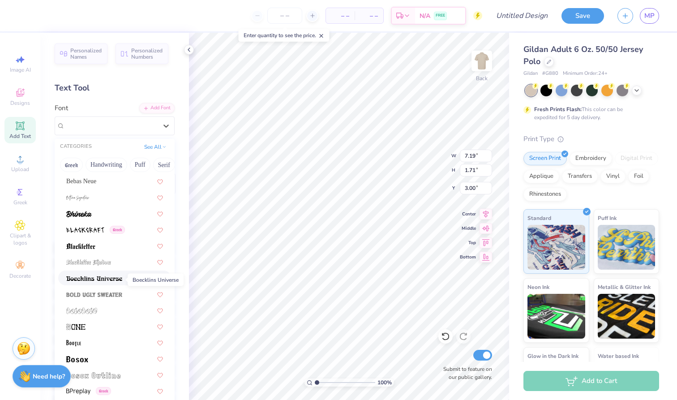
scroll to position [460, 0]
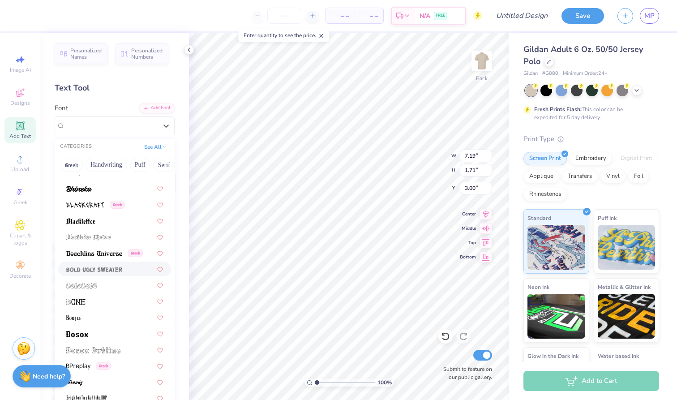
click at [113, 274] on span at bounding box center [94, 268] width 56 height 9
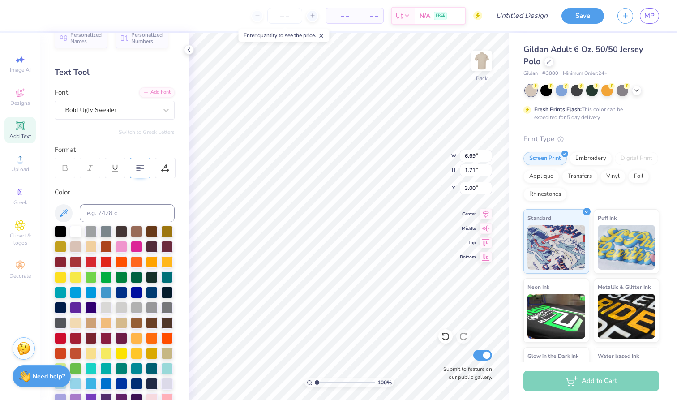
scroll to position [24, 0]
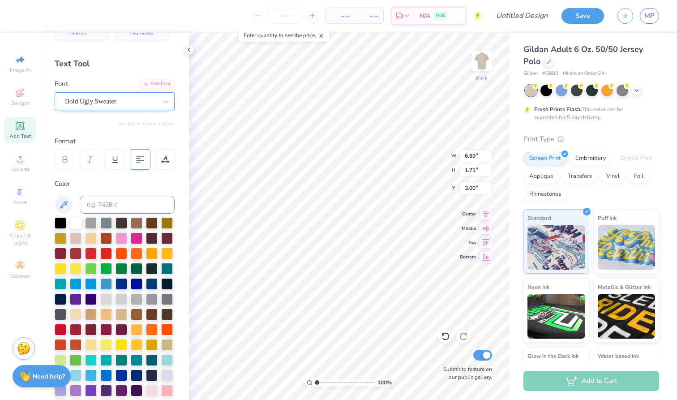
click at [107, 102] on span "Bold Ugly Sweater" at bounding box center [91, 101] width 52 height 10
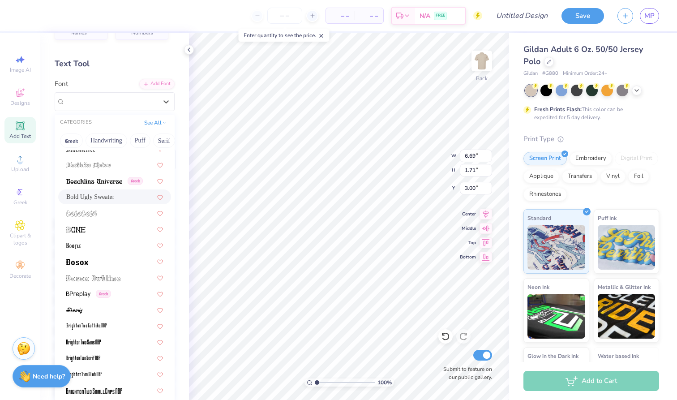
scroll to position [520, 0]
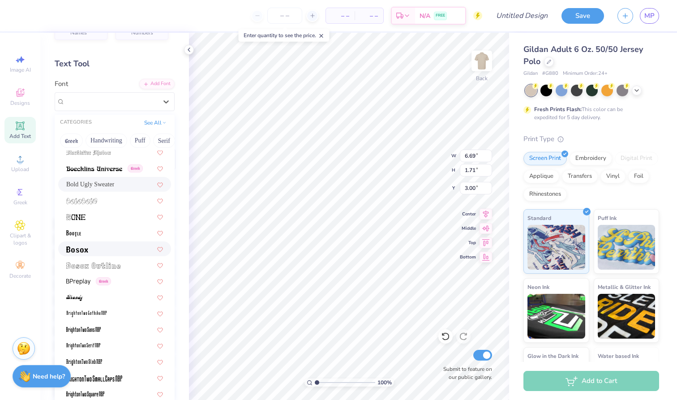
click at [95, 248] on div at bounding box center [114, 248] width 97 height 9
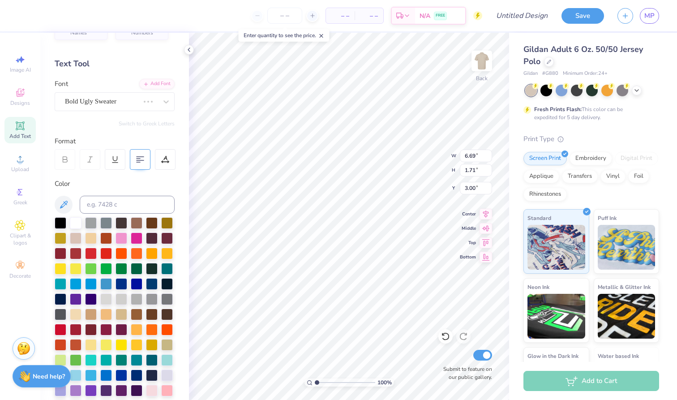
type input "5.64"
type input "1.36"
type input "3.18"
click at [123, 94] on div "Bosox" at bounding box center [115, 101] width 120 height 19
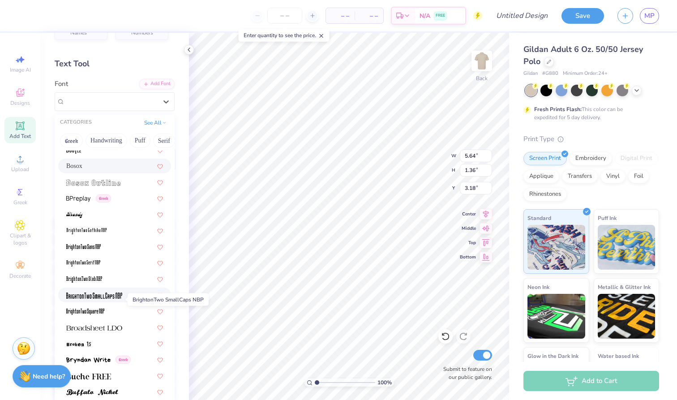
scroll to position [597, 0]
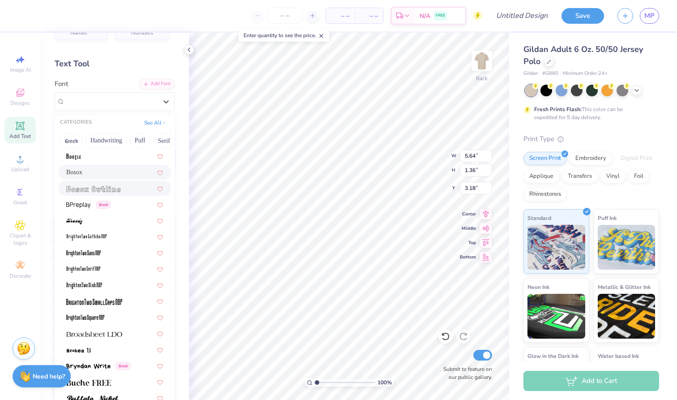
click at [117, 195] on div at bounding box center [114, 188] width 113 height 15
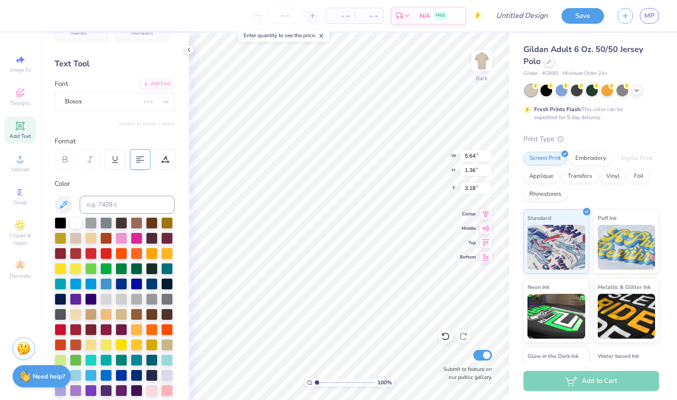
type input "6.16"
type input "1.47"
type input "3.12"
click at [135, 102] on div "Bosox Outline" at bounding box center [111, 102] width 94 height 14
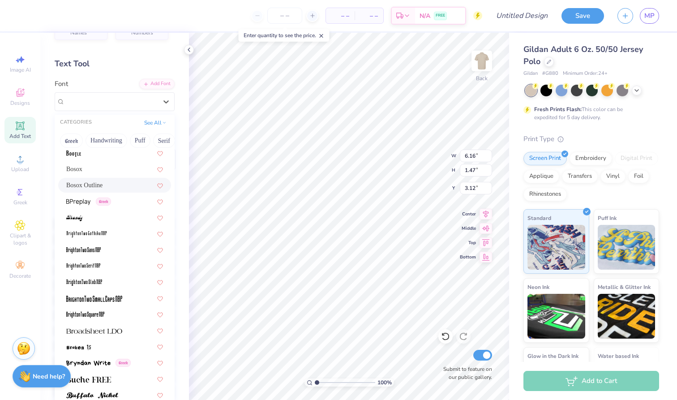
scroll to position [603, 0]
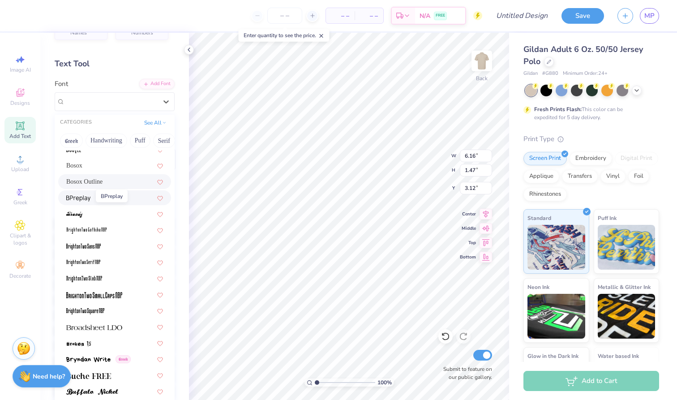
click at [84, 198] on img at bounding box center [78, 198] width 24 height 6
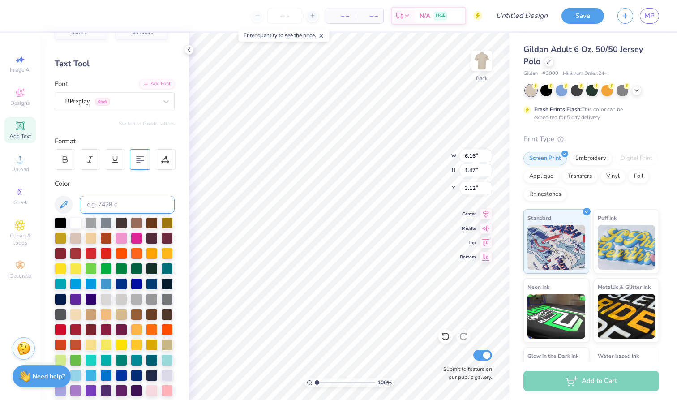
type input "6.52"
type input "1.81"
type input "2.95"
click at [127, 107] on div at bounding box center [111, 101] width 92 height 12
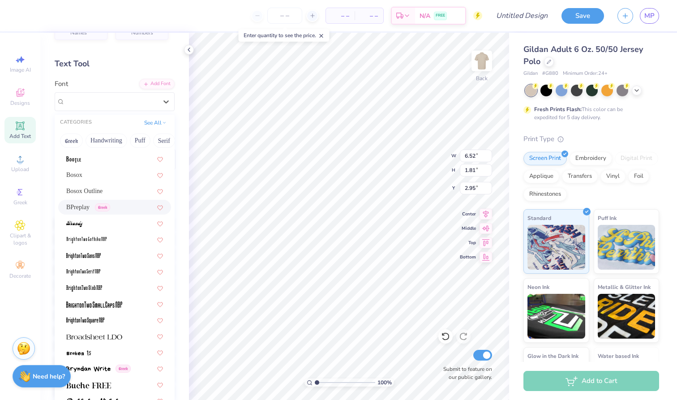
scroll to position [594, 0]
click at [109, 258] on div at bounding box center [114, 254] width 97 height 9
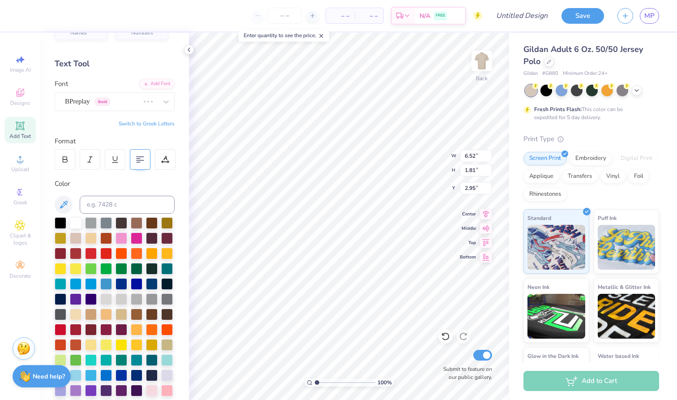
type input "2.89"
type input "1.52"
type input "3.09"
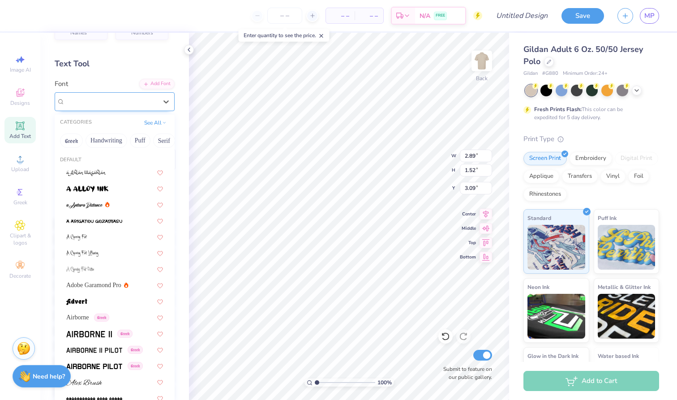
click at [133, 104] on div "BrightonTwo Sans NBP" at bounding box center [111, 102] width 94 height 14
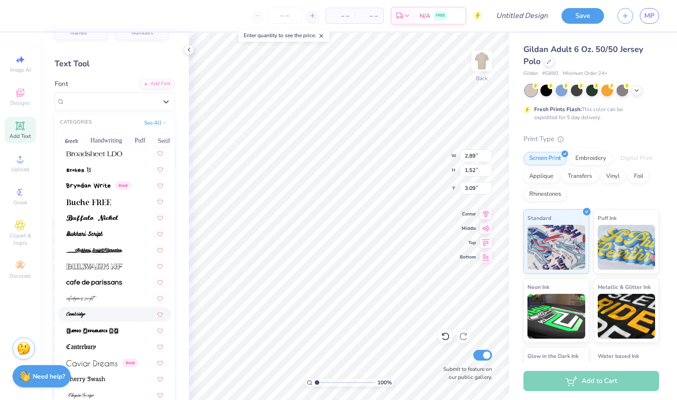
scroll to position [779, 0]
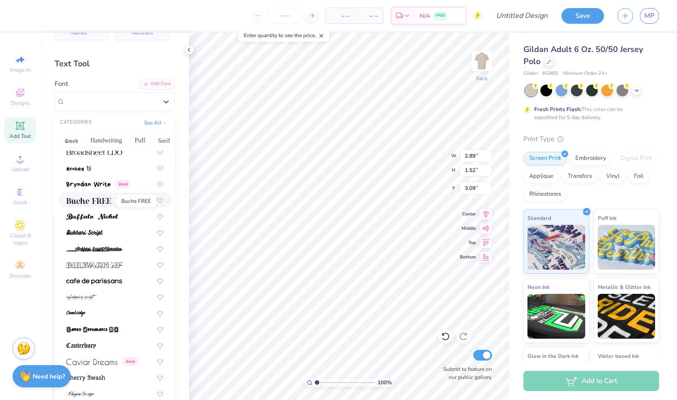
click at [108, 201] on img at bounding box center [88, 201] width 45 height 6
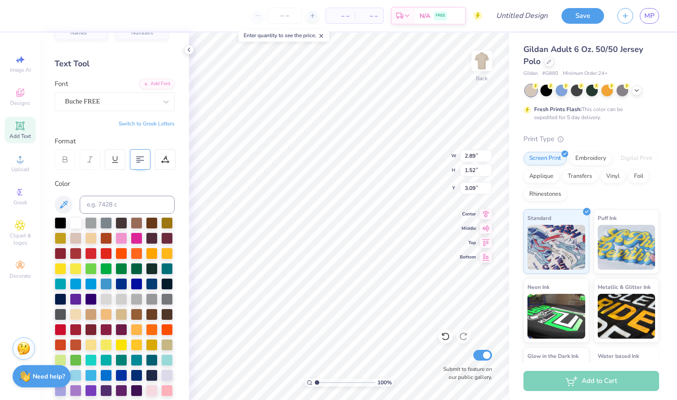
type input "7.25"
type input "1.56"
type input "3.07"
type input "6.29"
type input "1.35"
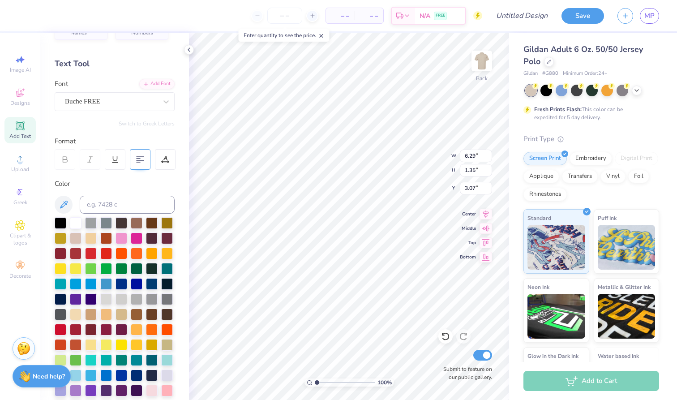
type input "3.58"
click at [93, 390] on div at bounding box center [91, 390] width 12 height 12
type input "2.24"
type input "1.36"
type input "5.14"
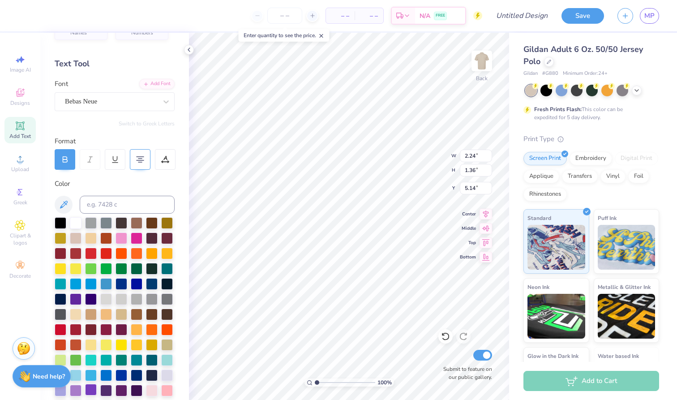
click at [88, 391] on div at bounding box center [91, 390] width 12 height 12
type input "6.29"
type input "1.35"
type input "3.58"
click at [65, 163] on div at bounding box center [65, 159] width 21 height 21
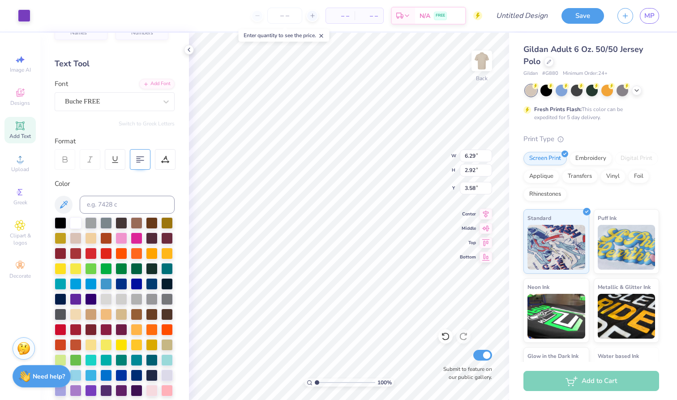
type input "4.01"
click at [162, 102] on icon at bounding box center [166, 101] width 9 height 9
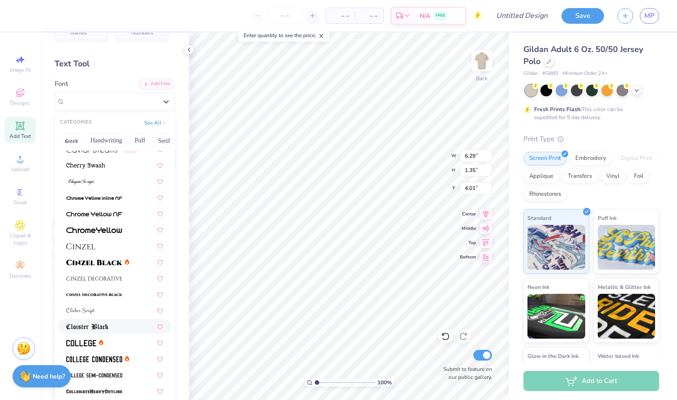
scroll to position [990, 0]
click at [108, 263] on img at bounding box center [94, 263] width 56 height 6
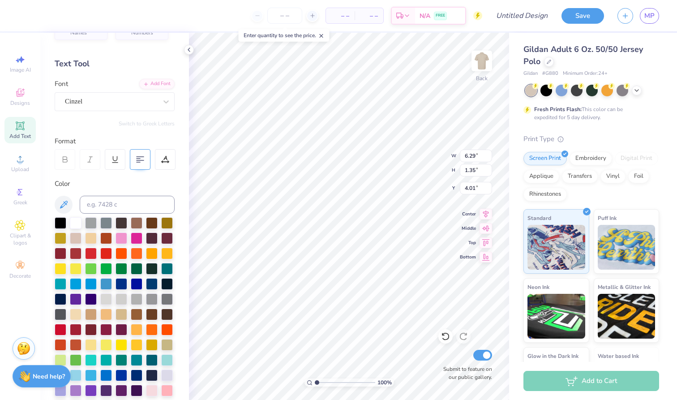
type input "7.24"
type input "1.45"
type input "3.96"
type input "6.56"
type input "1.32"
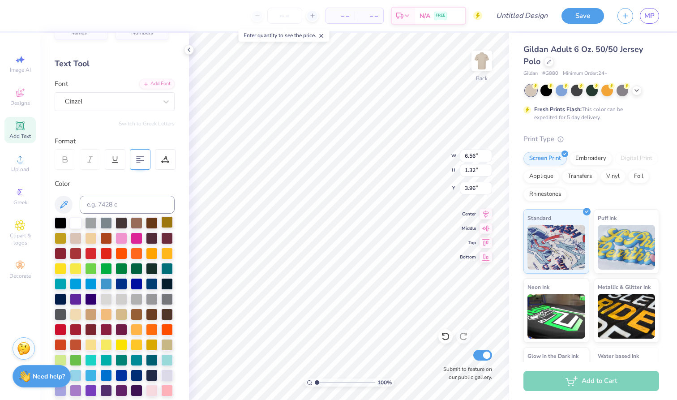
type input "4.04"
type input "5.88"
click at [122, 160] on div at bounding box center [115, 159] width 21 height 21
type input "6.58"
type input "1.58"
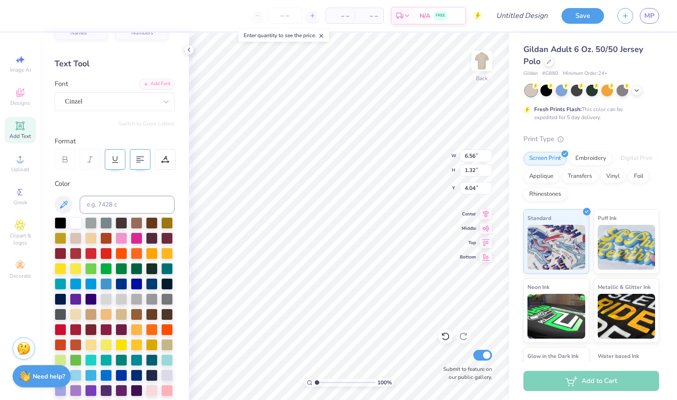
type input "3.91"
type input "5.77"
type input "5.64"
type input "2.76"
type input "4.42"
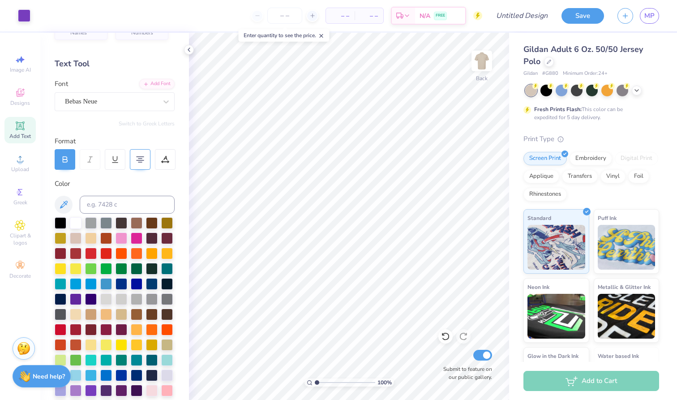
click at [635, 95] on div at bounding box center [592, 91] width 134 height 12
click at [637, 92] on icon at bounding box center [636, 89] width 7 height 7
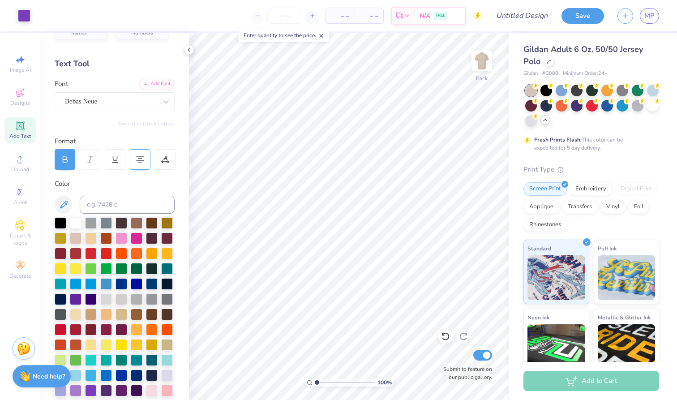
click at [546, 122] on icon at bounding box center [545, 119] width 7 height 7
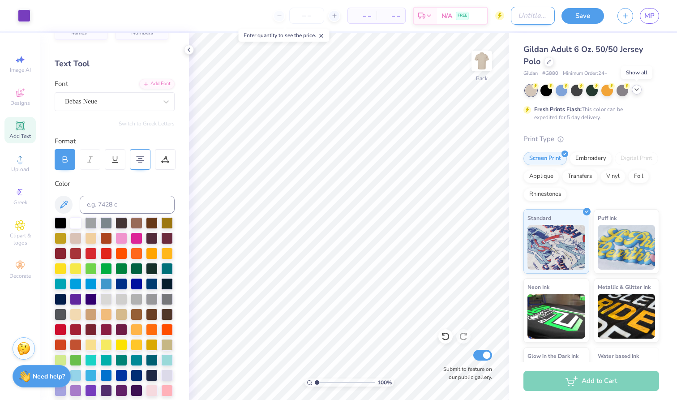
click at [526, 16] on input "Design Title" at bounding box center [533, 16] width 44 height 18
type input "D"
type input "dad polo"
click at [591, 18] on button "Save" at bounding box center [583, 15] width 43 height 16
click at [308, 15] on input "number" at bounding box center [306, 16] width 35 height 16
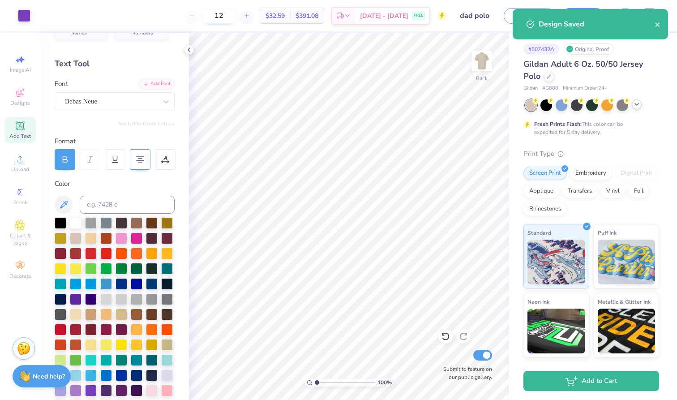
type input "1"
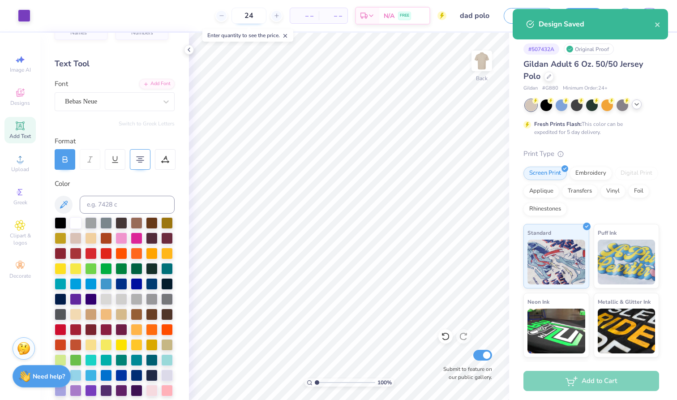
type input "24"
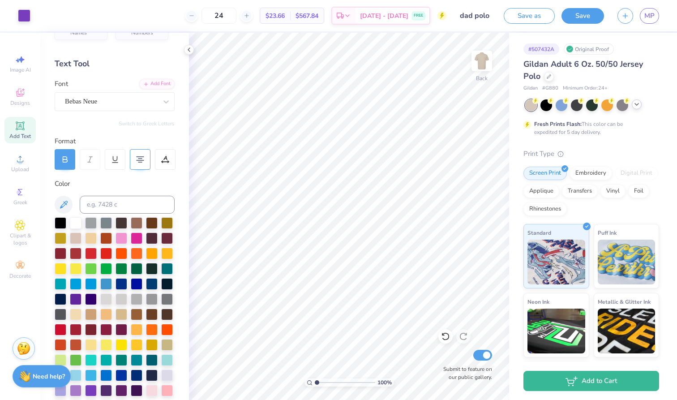
click at [277, 53] on body "Art colors 24 $23.66 Per Item $567.84 Total Est. Delivery [DATE] - [DATE] FREE …" at bounding box center [338, 200] width 677 height 400
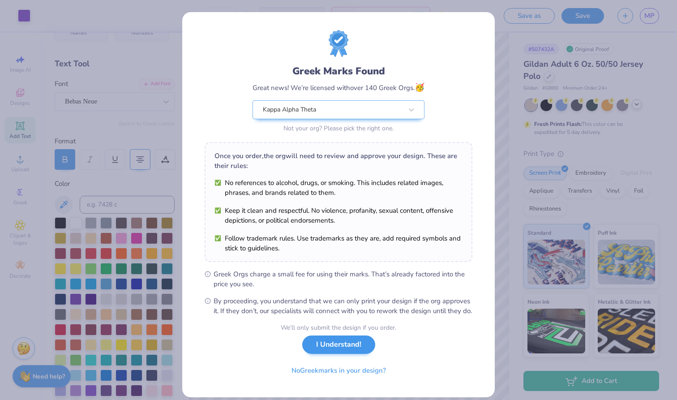
click at [356, 352] on button "I Understand!" at bounding box center [338, 345] width 73 height 18
